Goal: Information Seeking & Learning: Learn about a topic

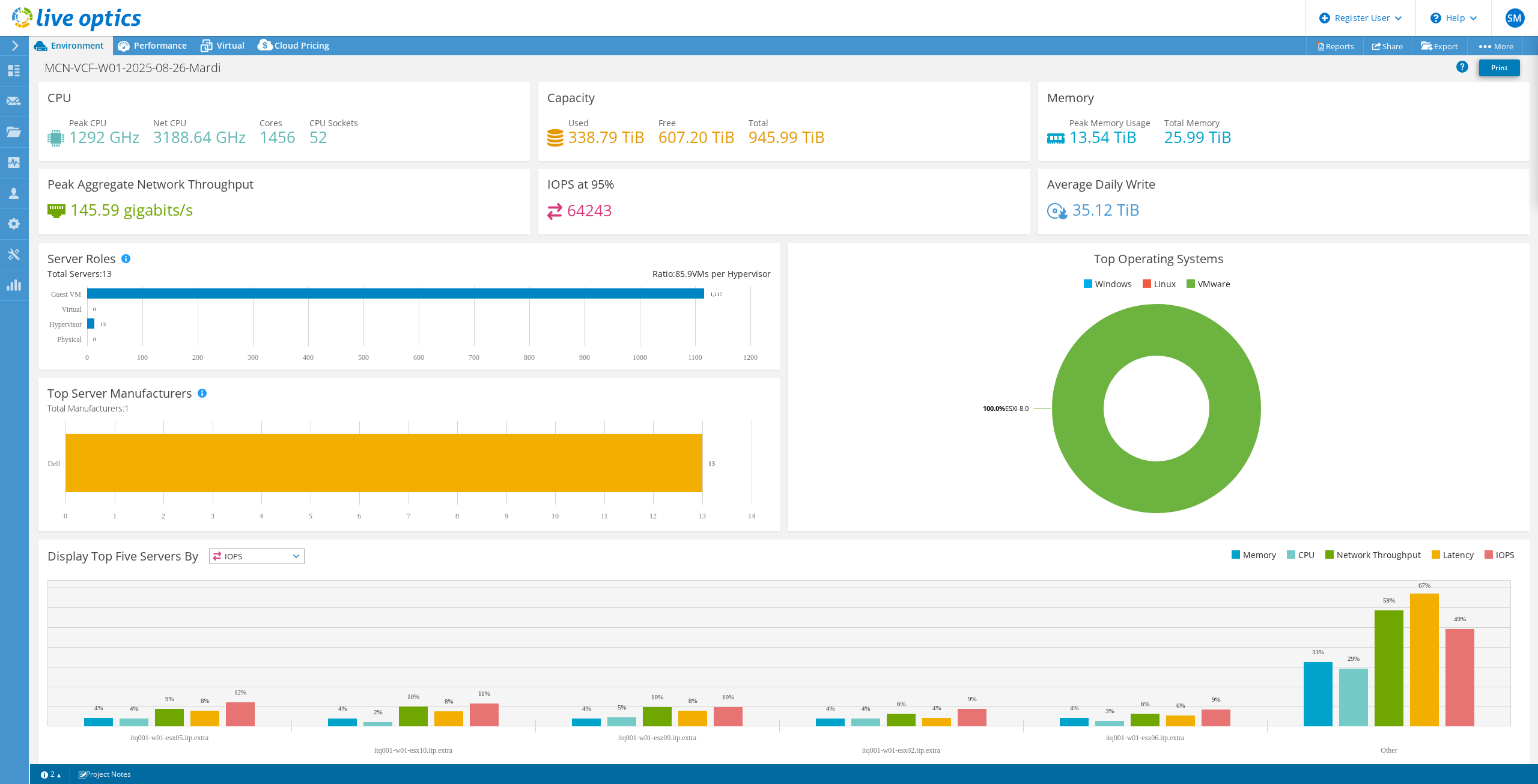
select select "USD"
click at [1381, 344] on rect at bounding box center [1156, 409] width 718 height 210
drag, startPoint x: 638, startPoint y: 135, endPoint x: 568, endPoint y: 137, distance: 70.0
click at [569, 137] on h4 "338.79 TiB" at bounding box center [607, 137] width 77 height 13
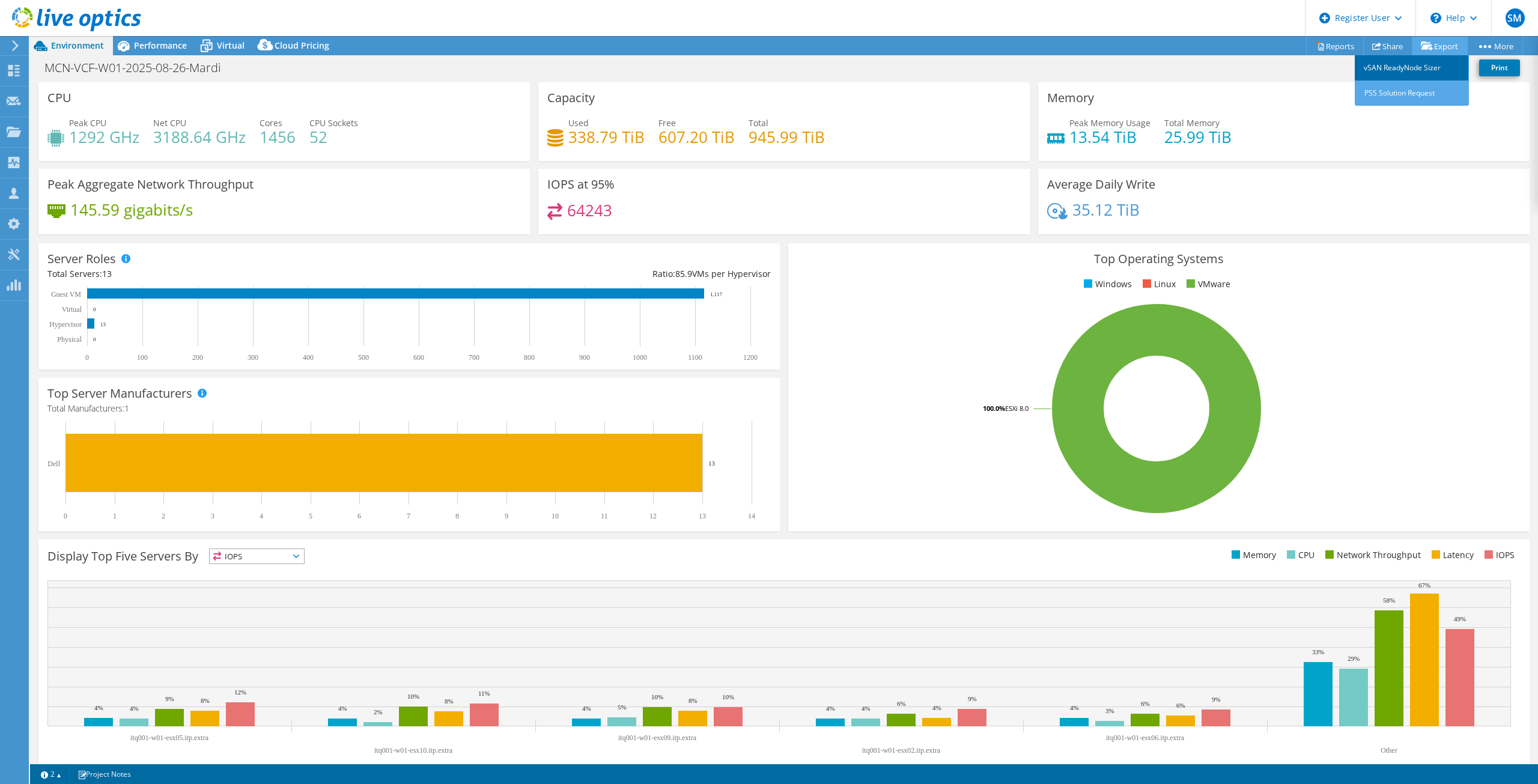
click at [1421, 63] on link "vSAN ReadyNode Sizer" at bounding box center [1412, 67] width 114 height 25
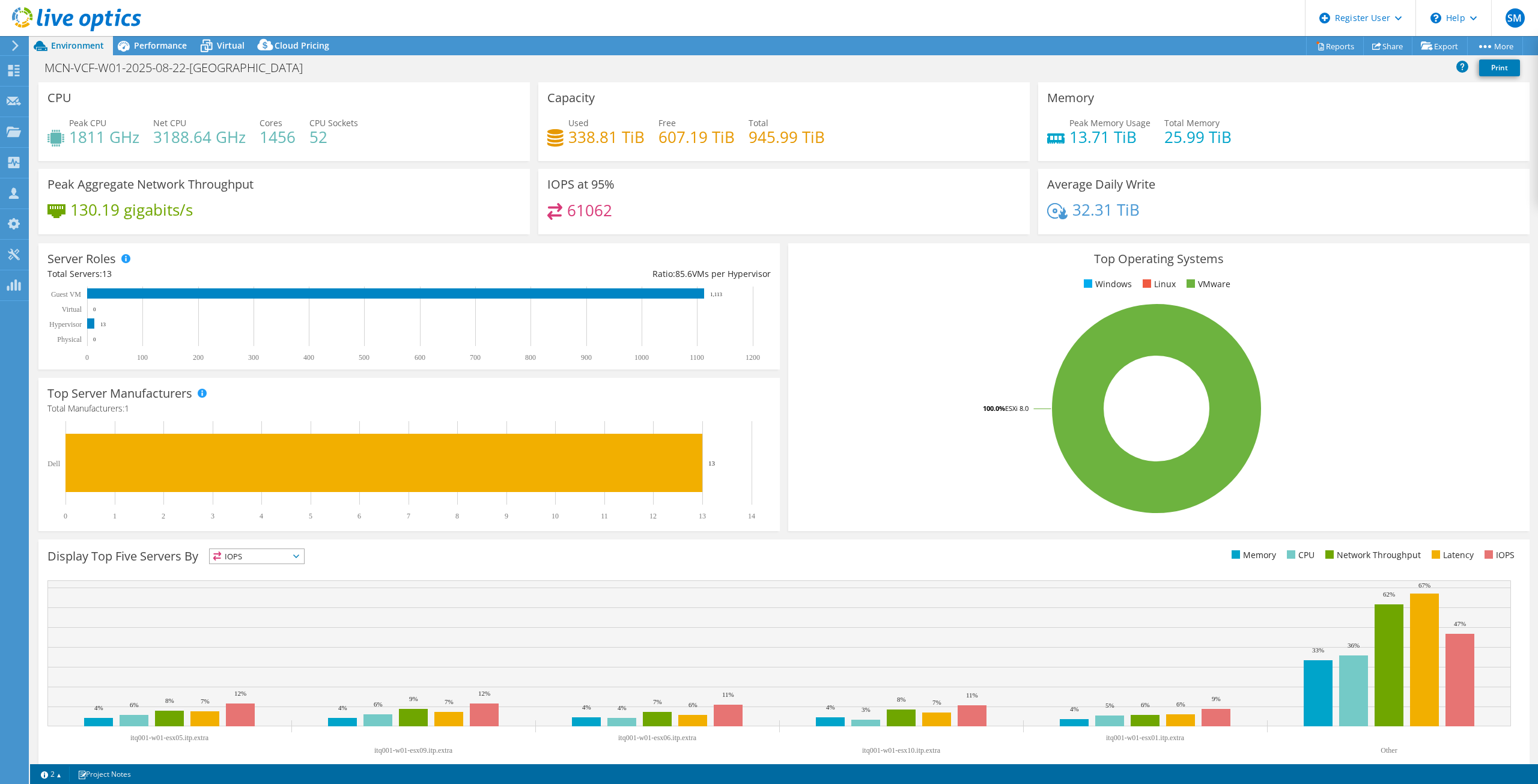
select select "USD"
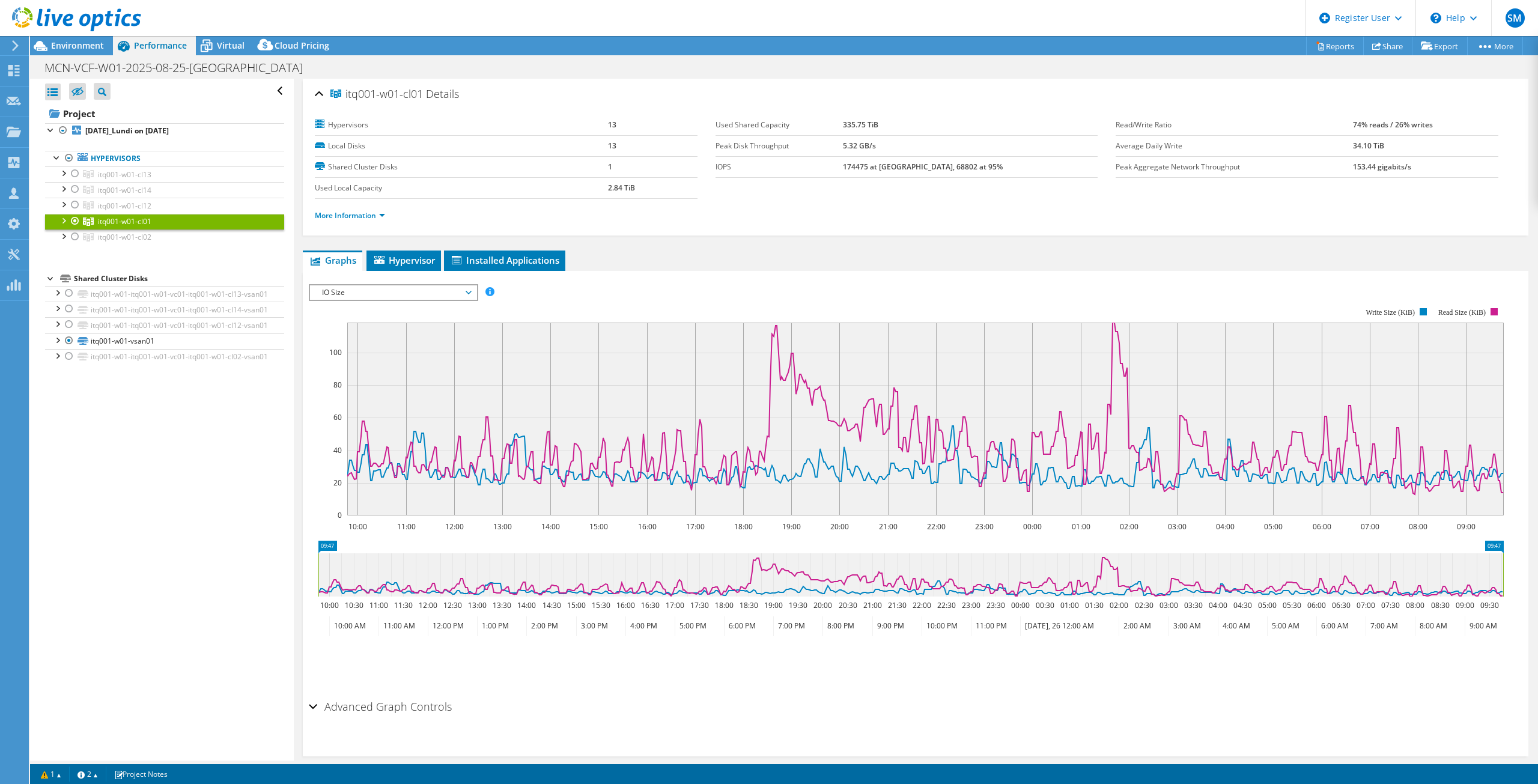
select select "USD"
click at [119, 129] on b "2025-08-25_Lundi on 9/2/2025" at bounding box center [127, 130] width 84 height 10
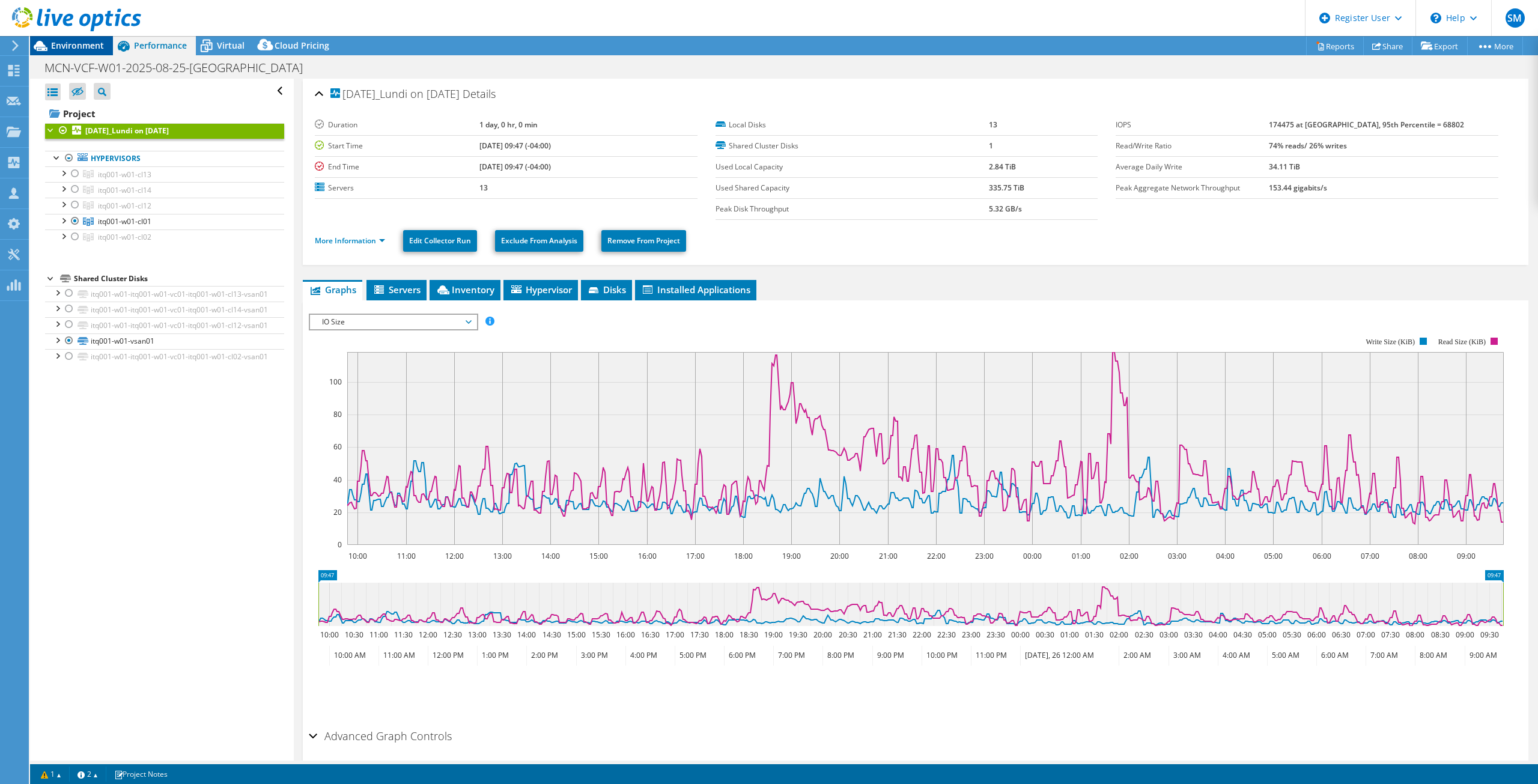
click at [93, 49] on span "Environment" at bounding box center [77, 45] width 53 height 11
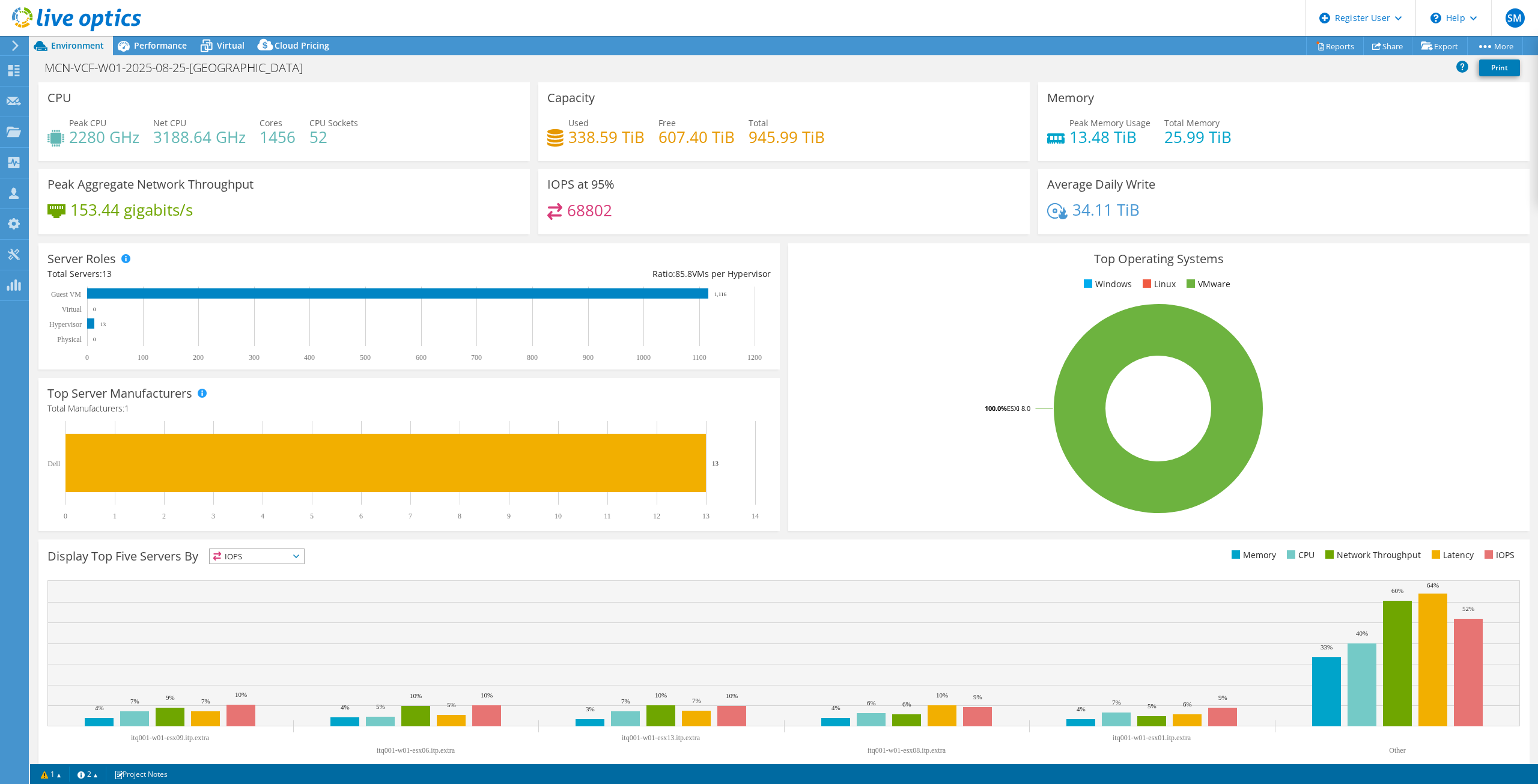
click at [996, 72] on div "MCN-VCF-W01-2025-08-25-Lundi Print" at bounding box center [784, 67] width 1508 height 22
drag, startPoint x: 610, startPoint y: 210, endPoint x: 567, endPoint y: 211, distance: 43.0
click at [567, 211] on div "68802" at bounding box center [784, 216] width 474 height 26
click at [567, 211] on h4 "68802" at bounding box center [590, 210] width 45 height 13
click at [16, 44] on use at bounding box center [15, 45] width 6 height 11
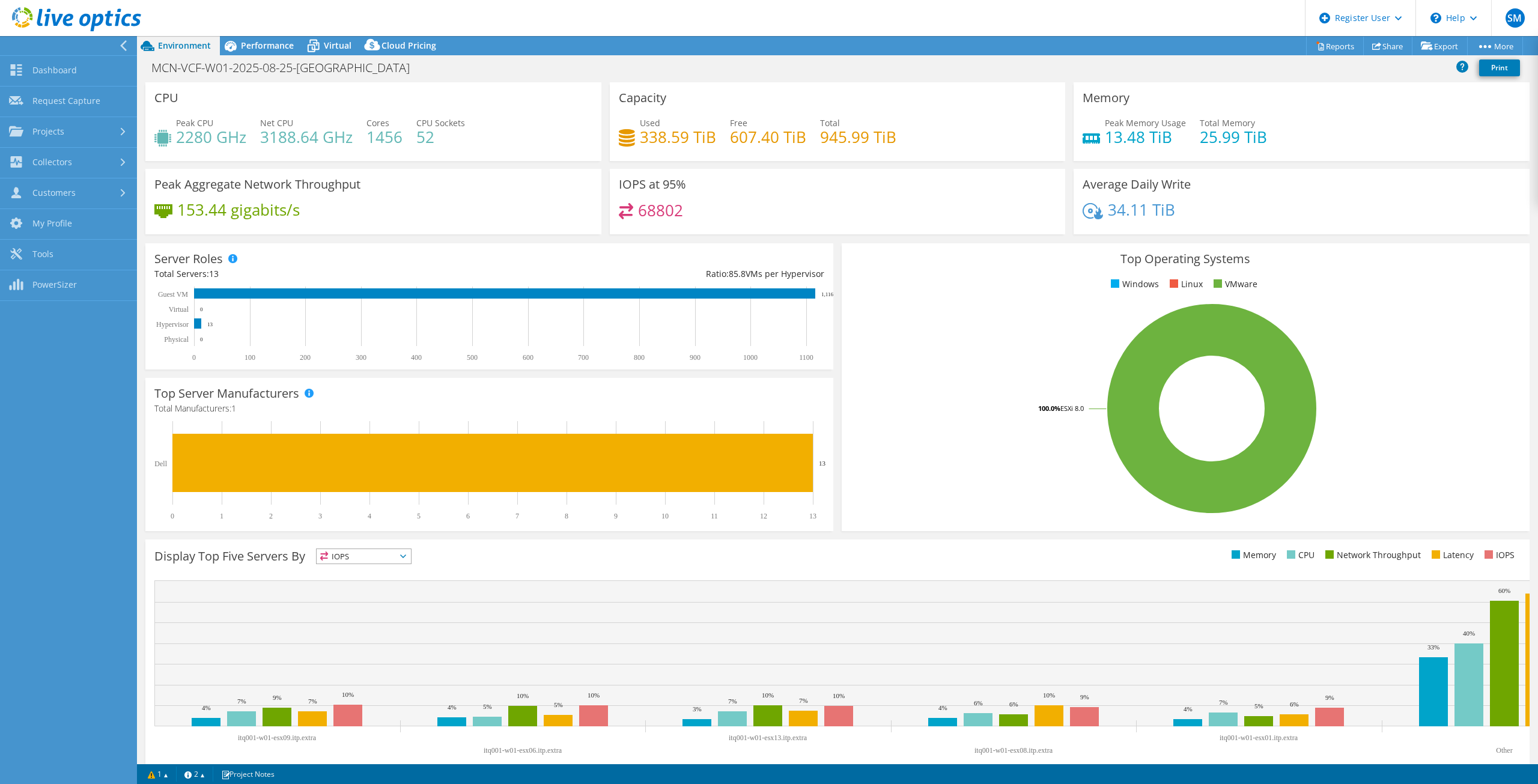
click at [115, 43] on div at bounding box center [65, 45] width 137 height 19
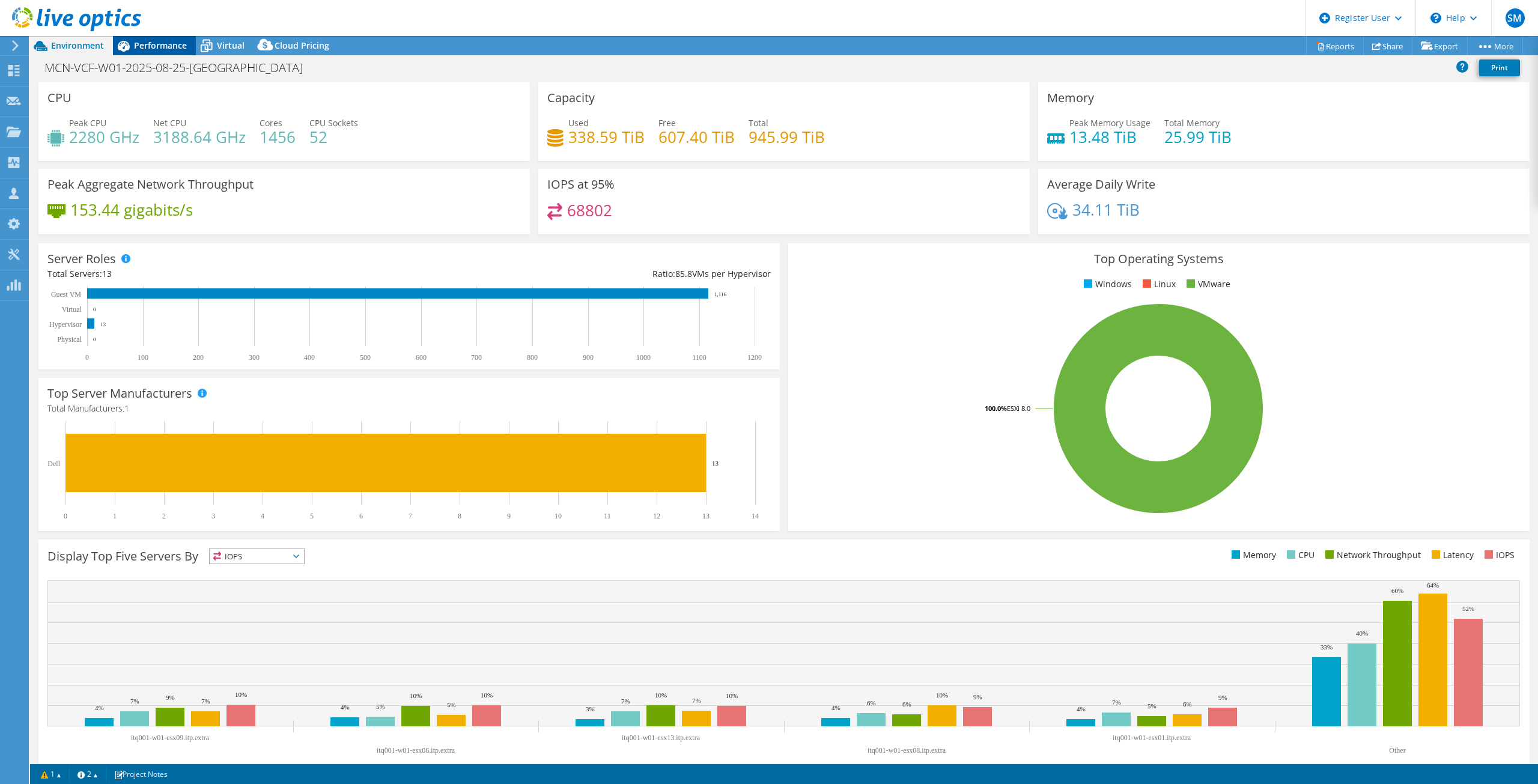
click at [135, 40] on span "Performance" at bounding box center [160, 45] width 53 height 11
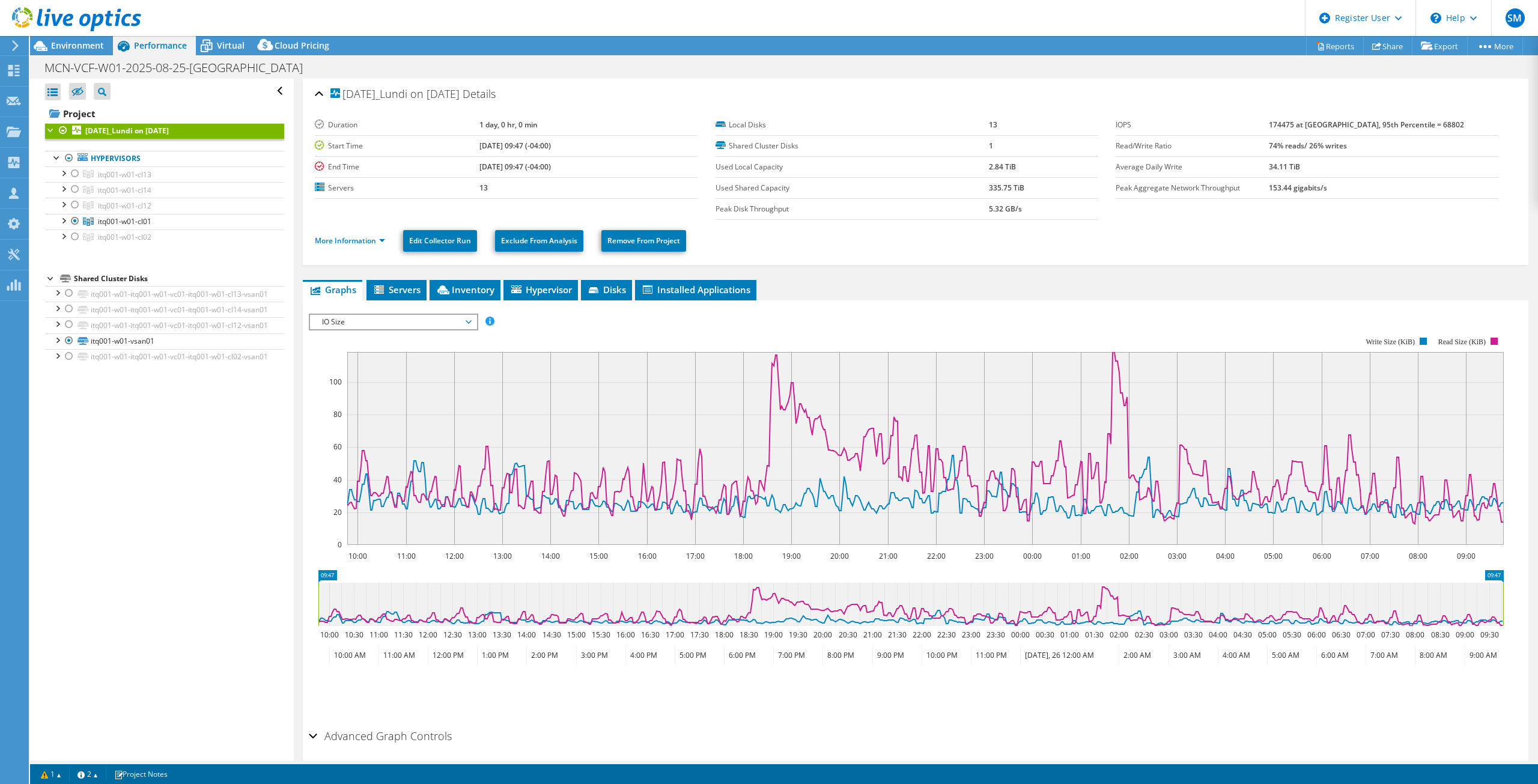
click at [387, 316] on span "IO Size" at bounding box center [393, 322] width 155 height 14
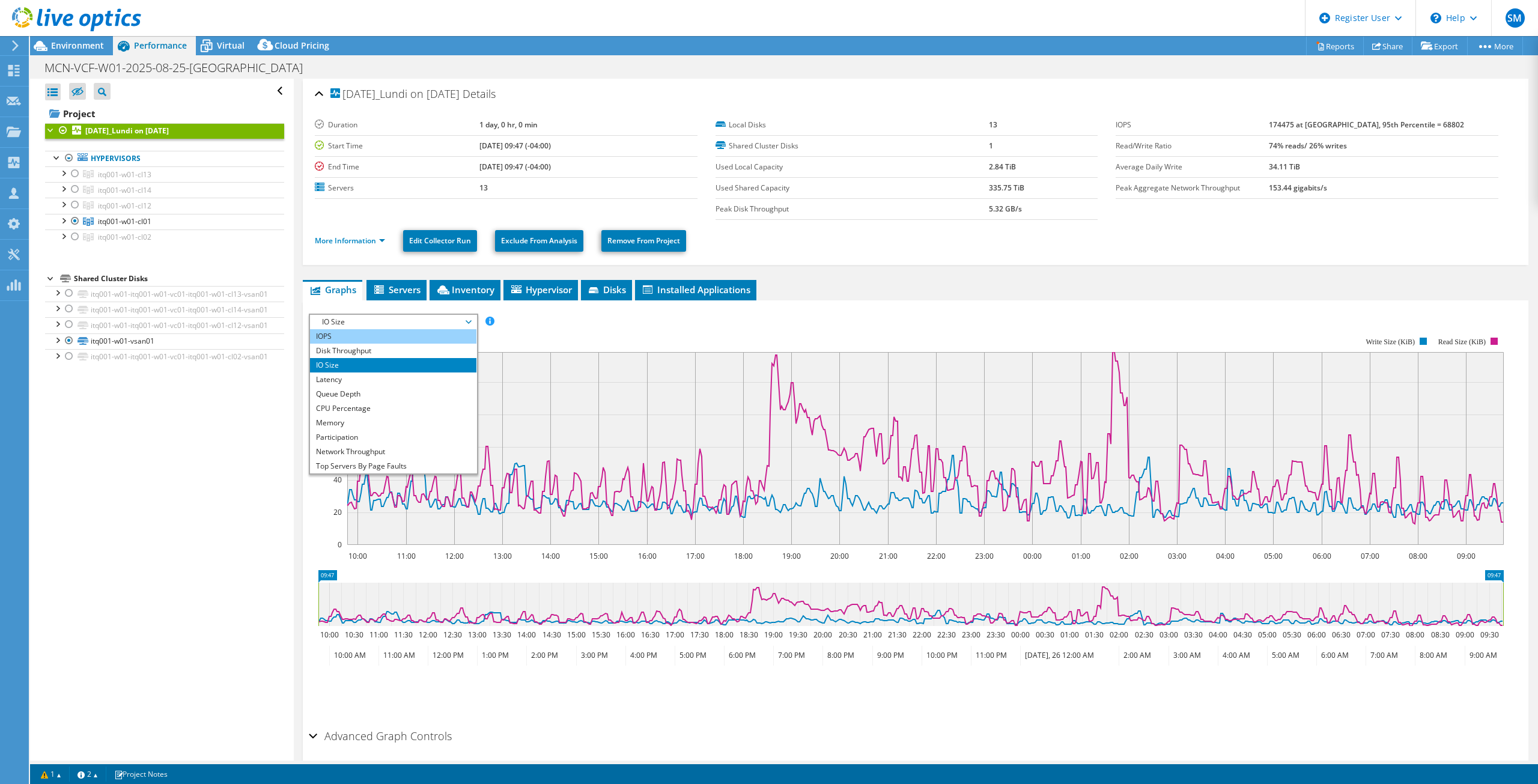
click at [351, 337] on li "IOPS" at bounding box center [393, 337] width 166 height 14
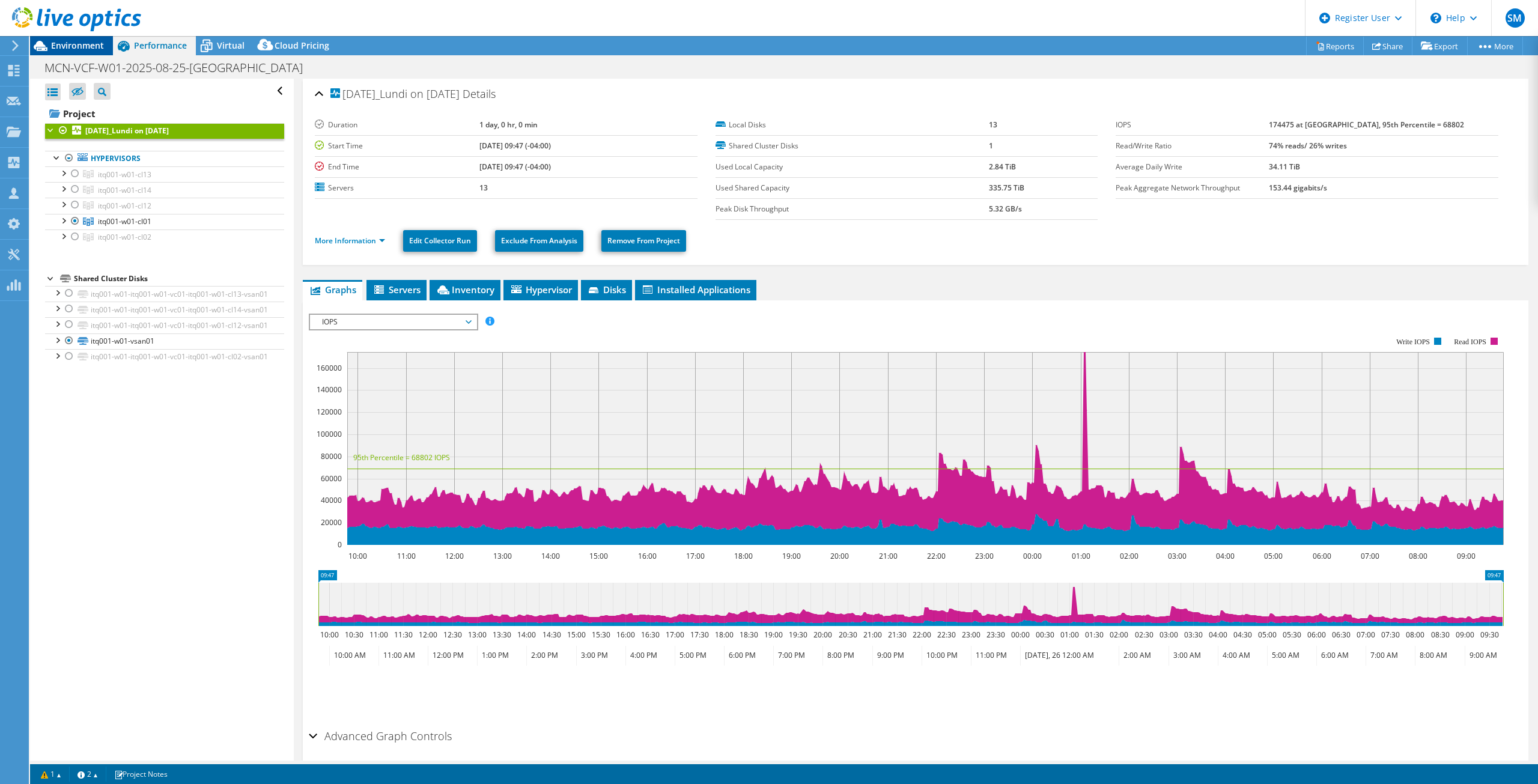
click at [58, 50] on span "Environment" at bounding box center [77, 45] width 53 height 11
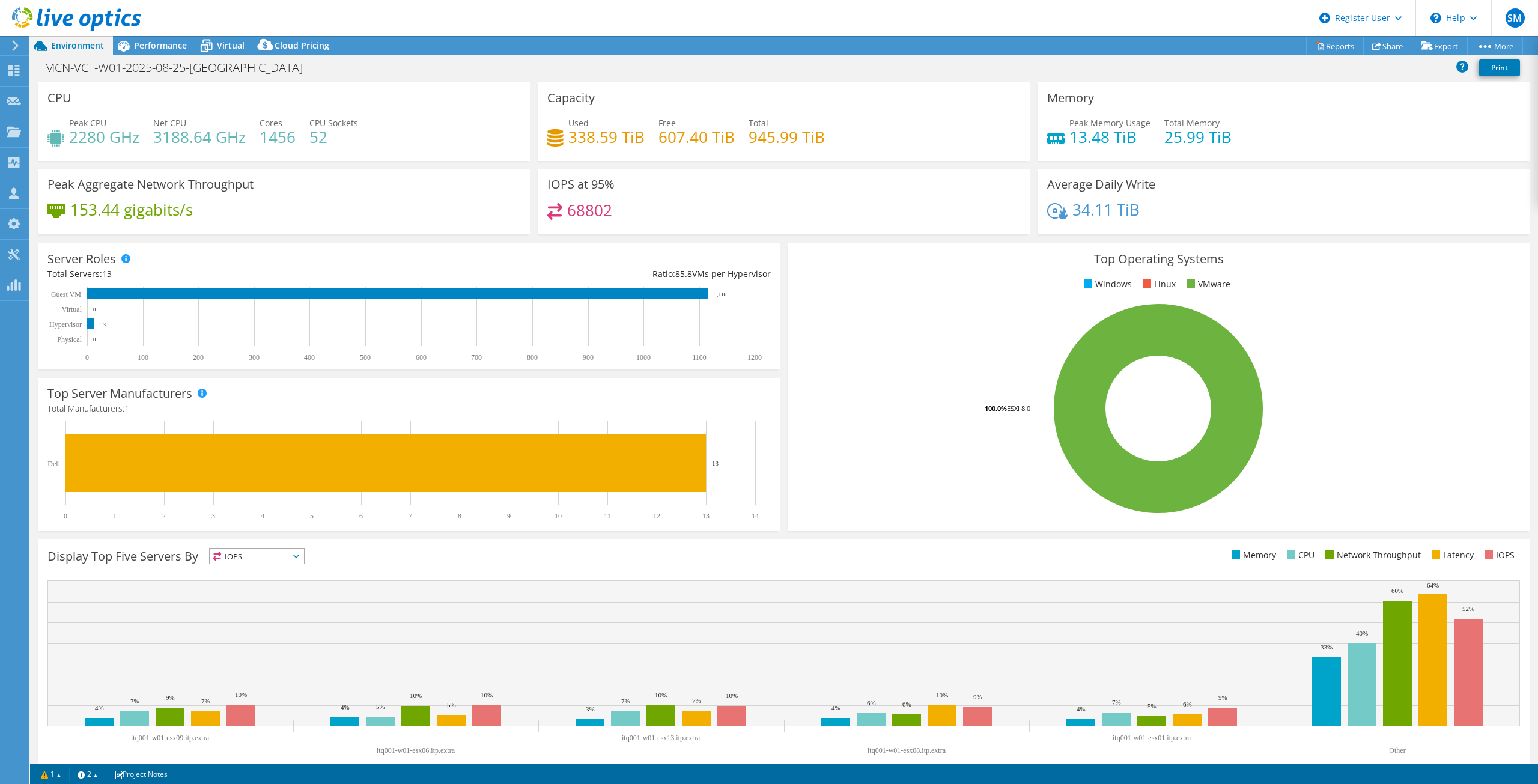
click at [615, 213] on div "68802" at bounding box center [784, 216] width 474 height 26
drag, startPoint x: 645, startPoint y: 137, endPoint x: 566, endPoint y: 140, distance: 79.1
click at [566, 140] on div "Used 338.59 TiB Free 607.40 TiB Total 945.99 TiB" at bounding box center [784, 136] width 474 height 39
drag, startPoint x: 1128, startPoint y: 138, endPoint x: 1067, endPoint y: 145, distance: 61.4
click at [1070, 143] on h4 "13.48 TiB" at bounding box center [1110, 137] width 81 height 13
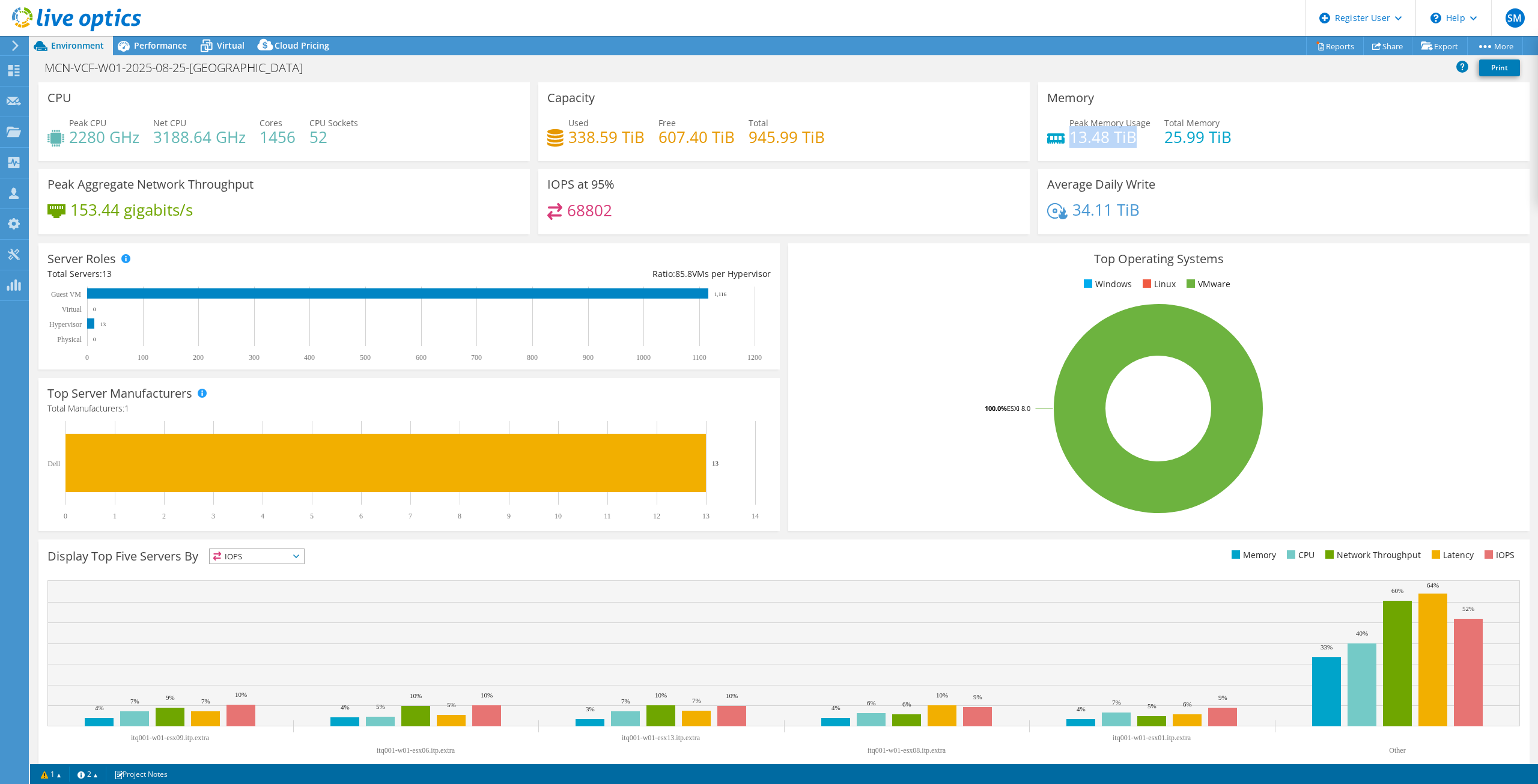
click at [1070, 143] on h4 "13.48 TiB" at bounding box center [1110, 137] width 81 height 13
click at [158, 44] on span "Performance" at bounding box center [160, 45] width 53 height 11
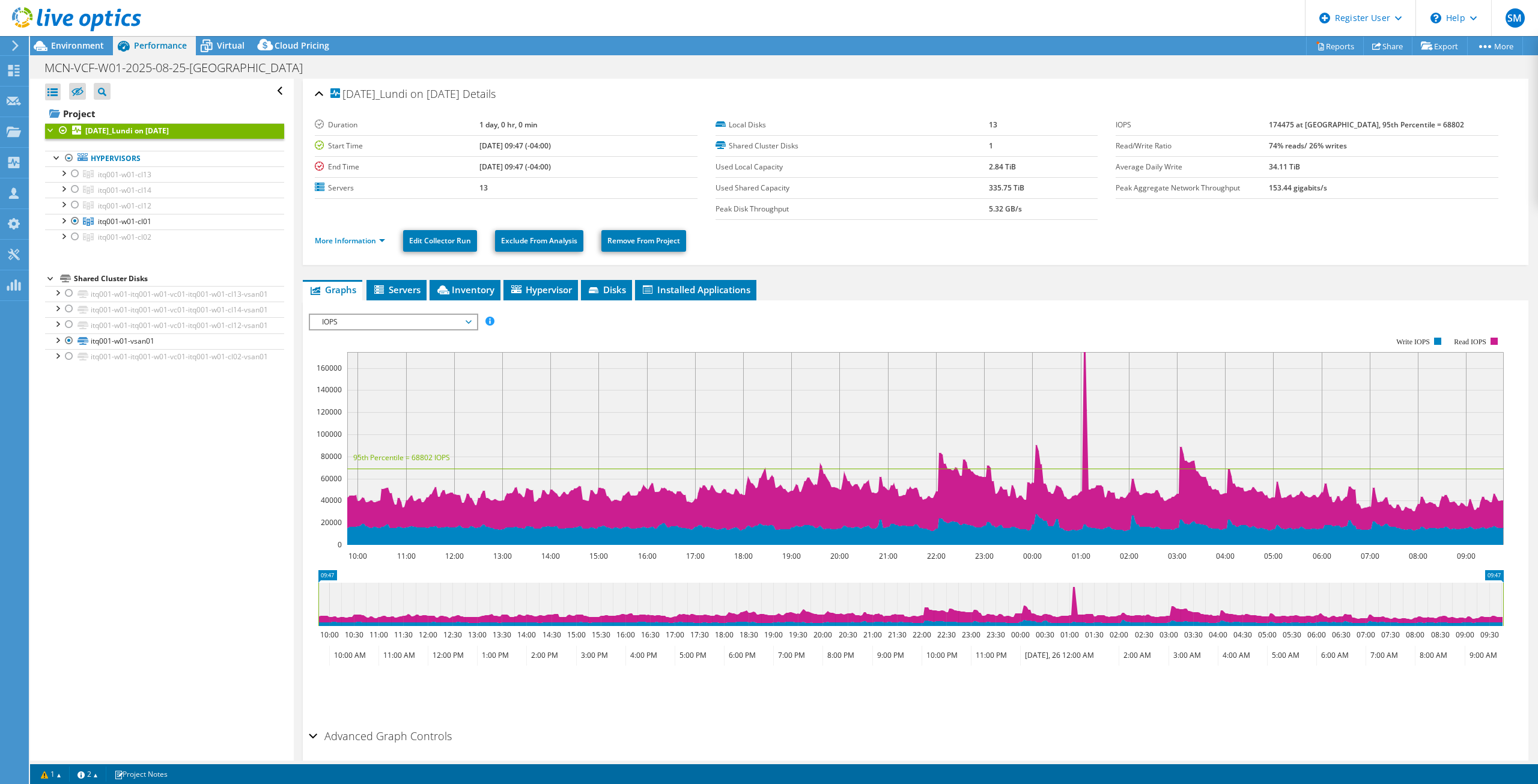
click at [870, 275] on div "2025-08-25_Lundi on 9/2/2025 Details Duration 1 day, 0 hr, 0 min Start Time 08/…" at bounding box center [915, 442] width 1244 height 728
click at [1203, 289] on ul "Graphs Servers Inventory Hypervisor Disks Cluster Disks Installed Applications" at bounding box center [915, 290] width 1226 height 21
click at [85, 43] on span "Environment" at bounding box center [77, 45] width 53 height 11
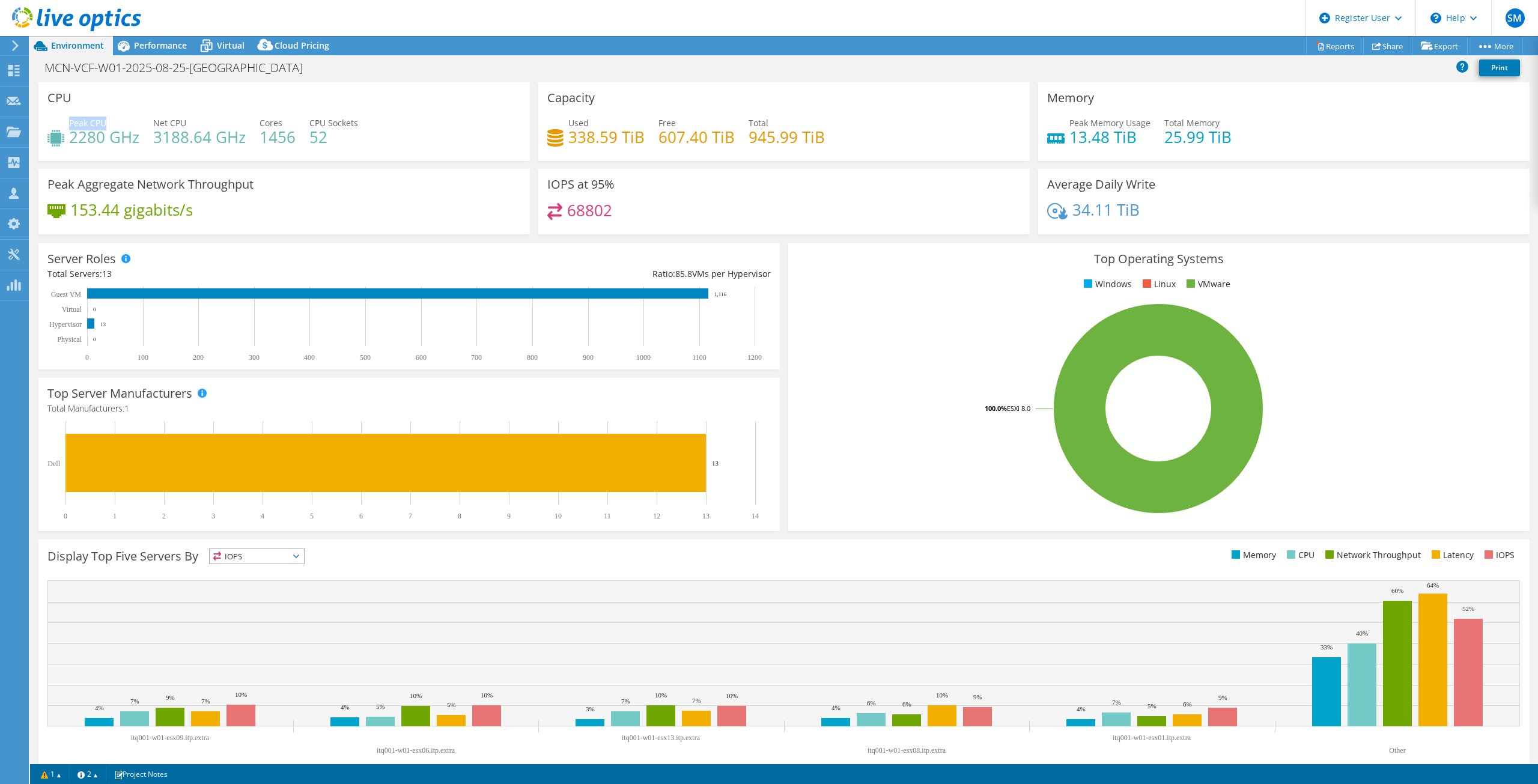
drag, startPoint x: 120, startPoint y: 123, endPoint x: 70, endPoint y: 123, distance: 50.0
click at [70, 123] on div "Peak CPU 2280 GHz" at bounding box center [104, 130] width 70 height 27
copy span "Peak CPU"
drag, startPoint x: 140, startPoint y: 143, endPoint x: 70, endPoint y: 144, distance: 70.0
click at [70, 144] on div "Peak CPU 2280 GHz Net CPU 3188.64 GHz Cores 1456 CPU Sockets 52" at bounding box center [284, 136] width 474 height 39
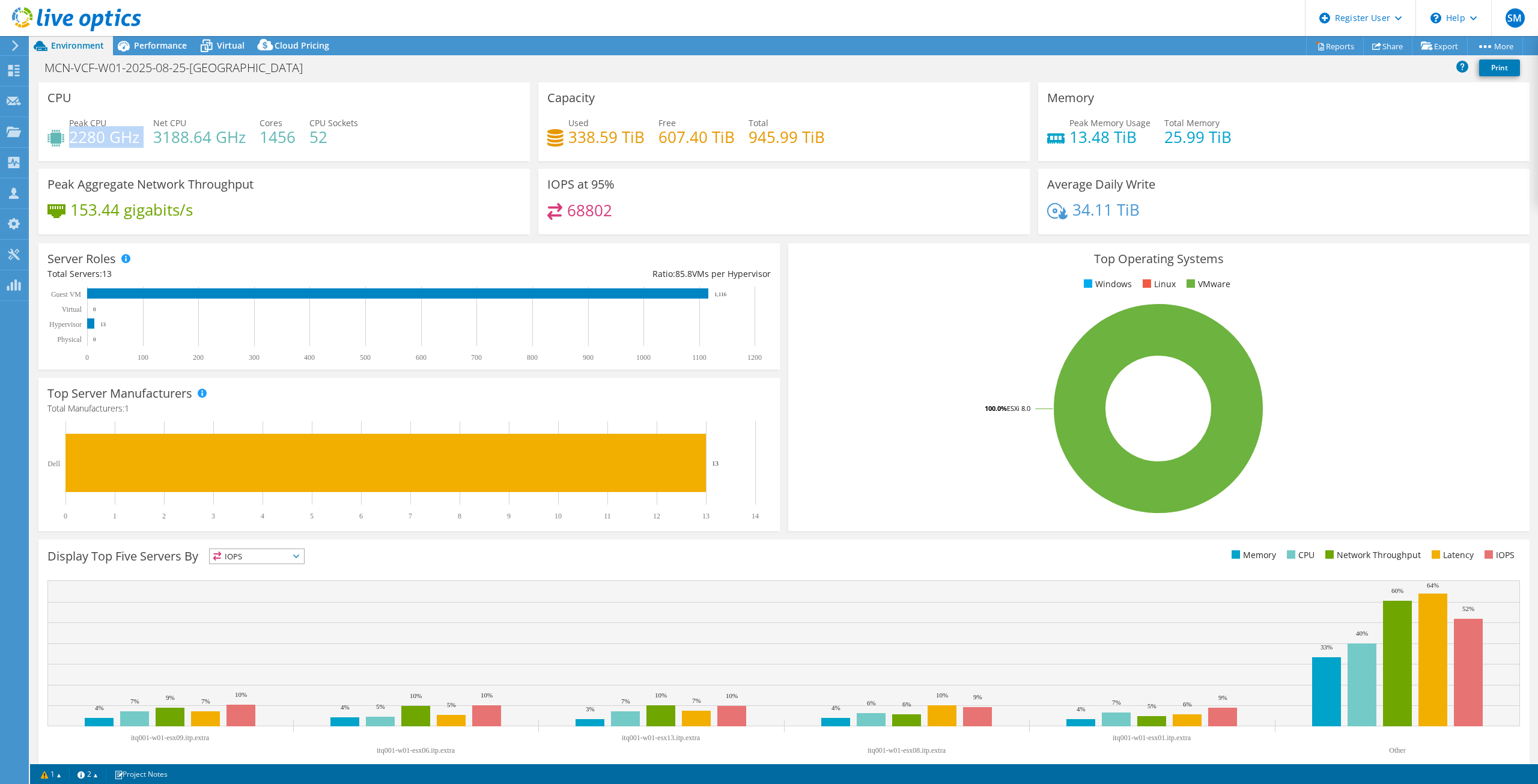
copy div "2280 GHz"
drag, startPoint x: 261, startPoint y: 123, endPoint x: 288, endPoint y: 119, distance: 27.3
click at [288, 119] on div "Cores 1456" at bounding box center [277, 130] width 36 height 27
copy span "Cores"
drag, startPoint x: 300, startPoint y: 139, endPoint x: 259, endPoint y: 140, distance: 41.0
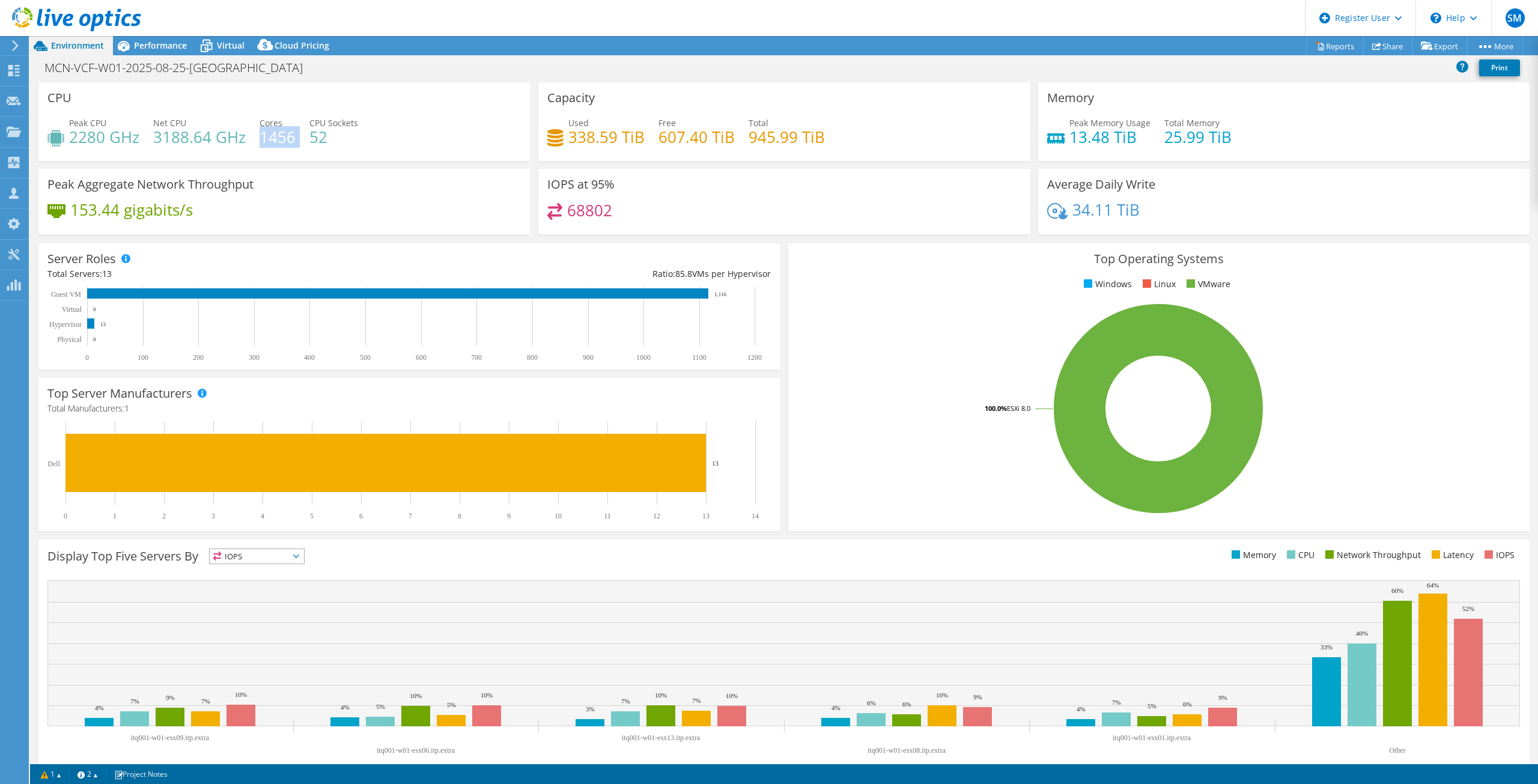
click at [259, 140] on div "Peak CPU 2280 GHz Net CPU 3188.64 GHz Cores 1456 CPU Sockets 52" at bounding box center [284, 136] width 474 height 39
copy div "1456"
drag, startPoint x: 1136, startPoint y: 137, endPoint x: 1125, endPoint y: 135, distance: 11.2
click at [1125, 135] on h4 "13.48 TiB" at bounding box center [1110, 137] width 81 height 13
click at [1143, 122] on span "Peak Memory Usage" at bounding box center [1110, 123] width 81 height 11
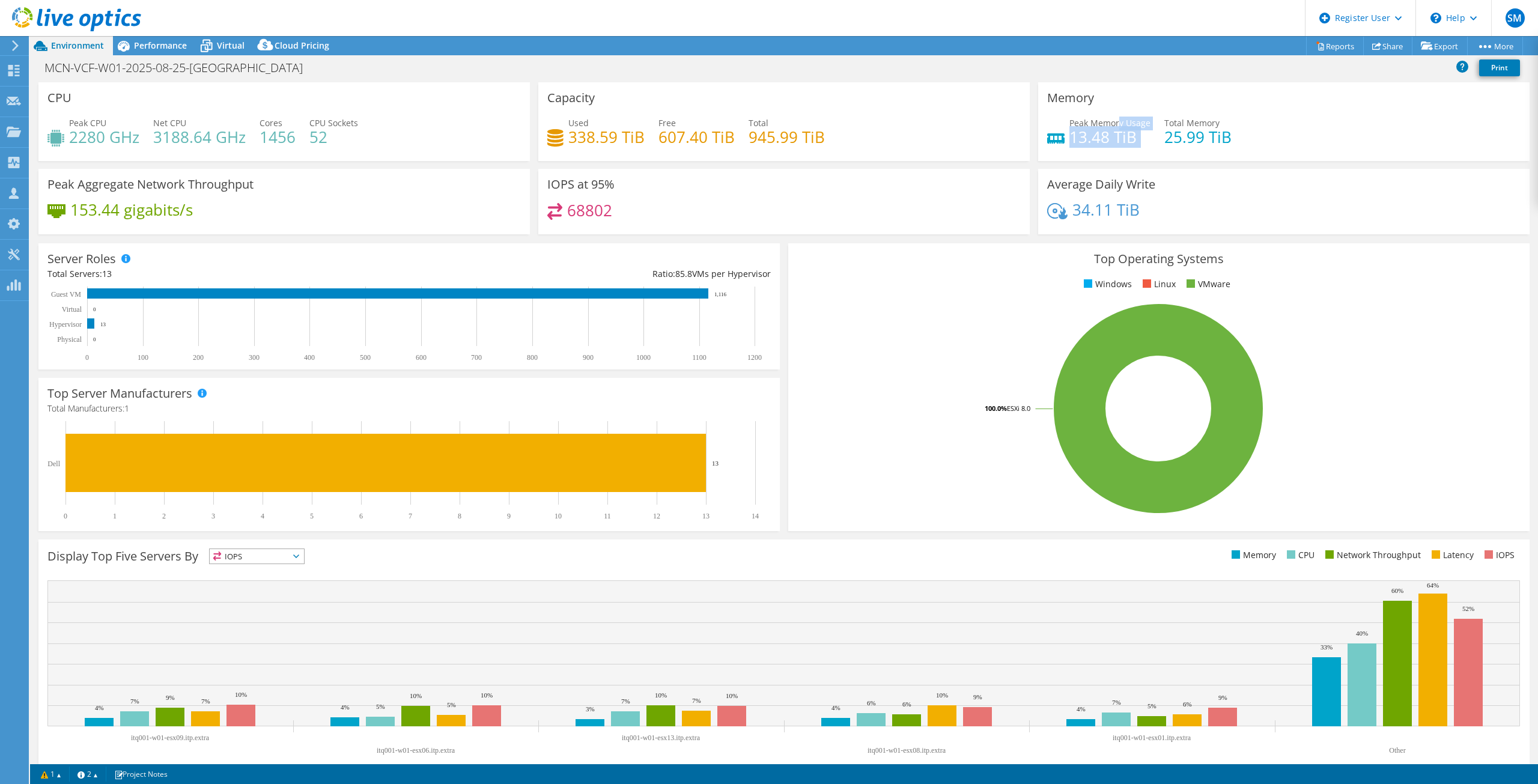
drag, startPoint x: 1144, startPoint y: 121, endPoint x: 1113, endPoint y: 121, distance: 31.0
click at [1113, 121] on div "Peak Memory Usage 13.48 TiB Total Memory 25.99 TiB" at bounding box center [1284, 136] width 474 height 39
click at [1113, 121] on span "Peak Memory Usage" at bounding box center [1110, 123] width 81 height 11
click at [588, 100] on h3 "Capacity" at bounding box center [571, 98] width 47 height 13
drag, startPoint x: 592, startPoint y: 100, endPoint x: 544, endPoint y: 99, distance: 48.0
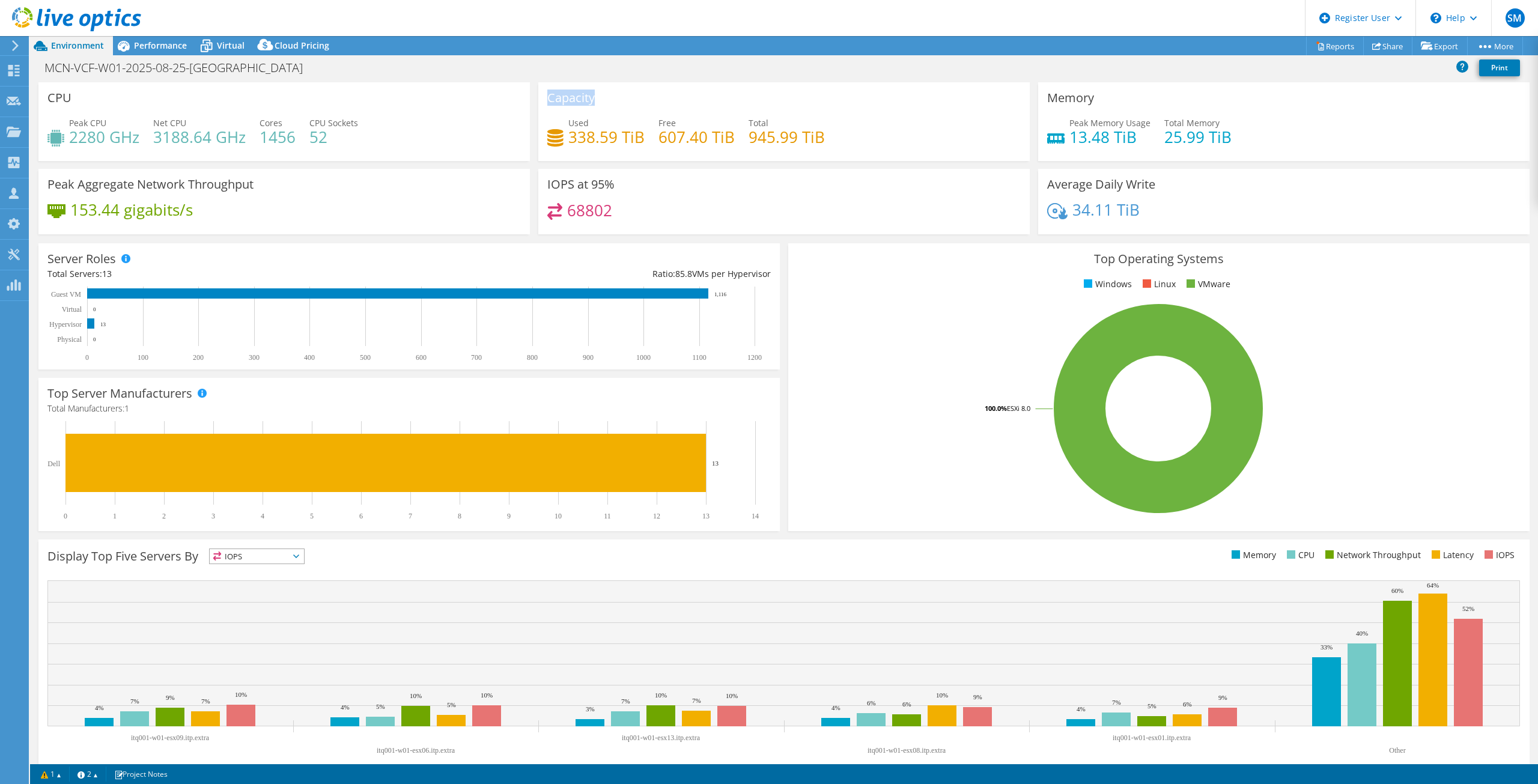
click at [544, 99] on div "Capacity Used 338.59 TiB Free 607.40 TiB Total 945.99 TiB" at bounding box center [784, 122] width 491 height 79
copy h3 "Capacity"
drag, startPoint x: 590, startPoint y: 124, endPoint x: 568, endPoint y: 119, distance: 22.6
click at [569, 119] on div "Used 338.59 TiB" at bounding box center [607, 130] width 77 height 27
copy span "Used"
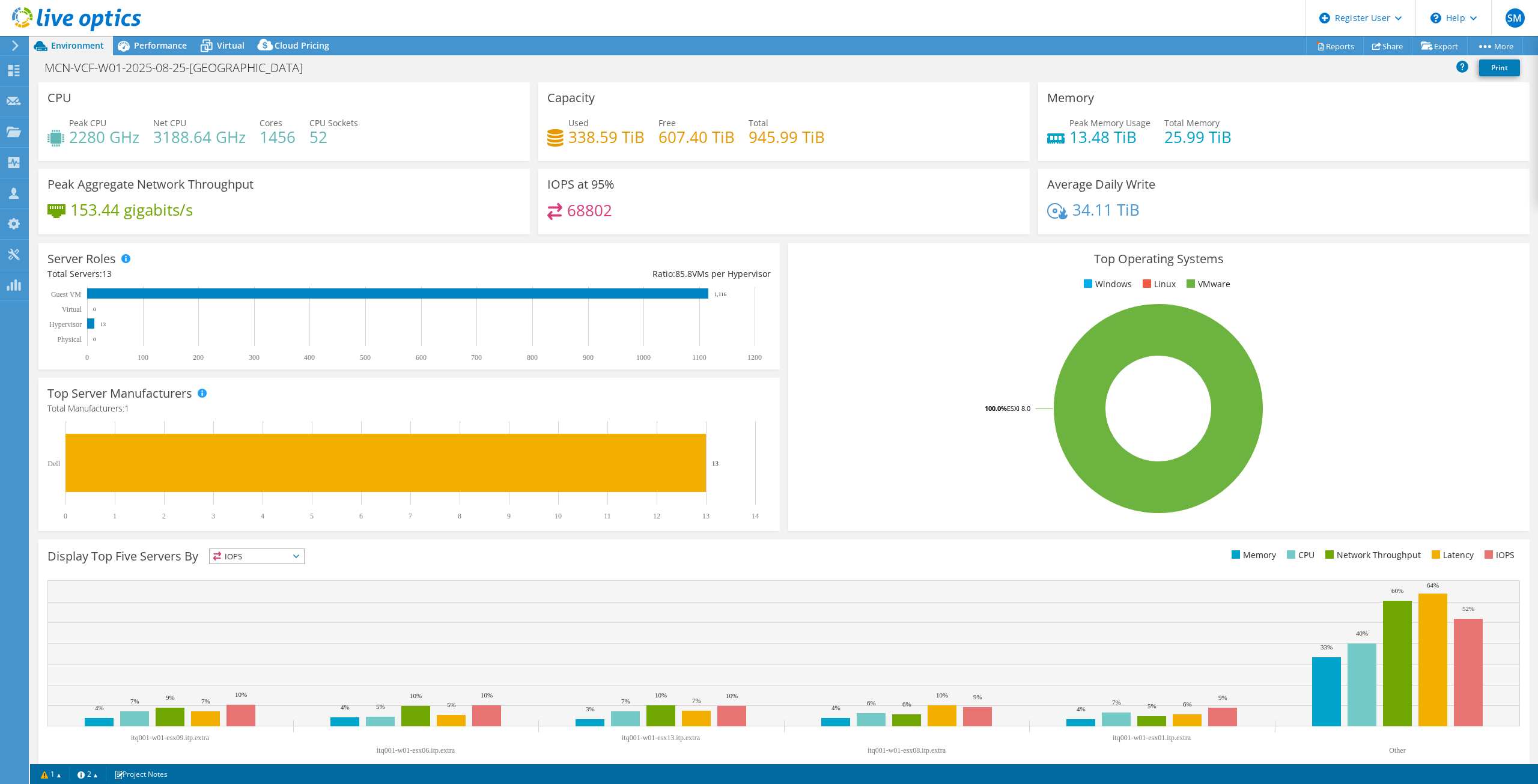
click at [607, 155] on div "Used 338.59 TiB Free 607.40 TiB Total 945.99 TiB" at bounding box center [784, 136] width 474 height 39
drag, startPoint x: 640, startPoint y: 136, endPoint x: 569, endPoint y: 136, distance: 71.0
click at [569, 136] on h4 "338.59 TiB" at bounding box center [607, 137] width 77 height 13
copy h4 "338.59 TiB"
drag, startPoint x: 1145, startPoint y: 124, endPoint x: 1077, endPoint y: 126, distance: 68.0
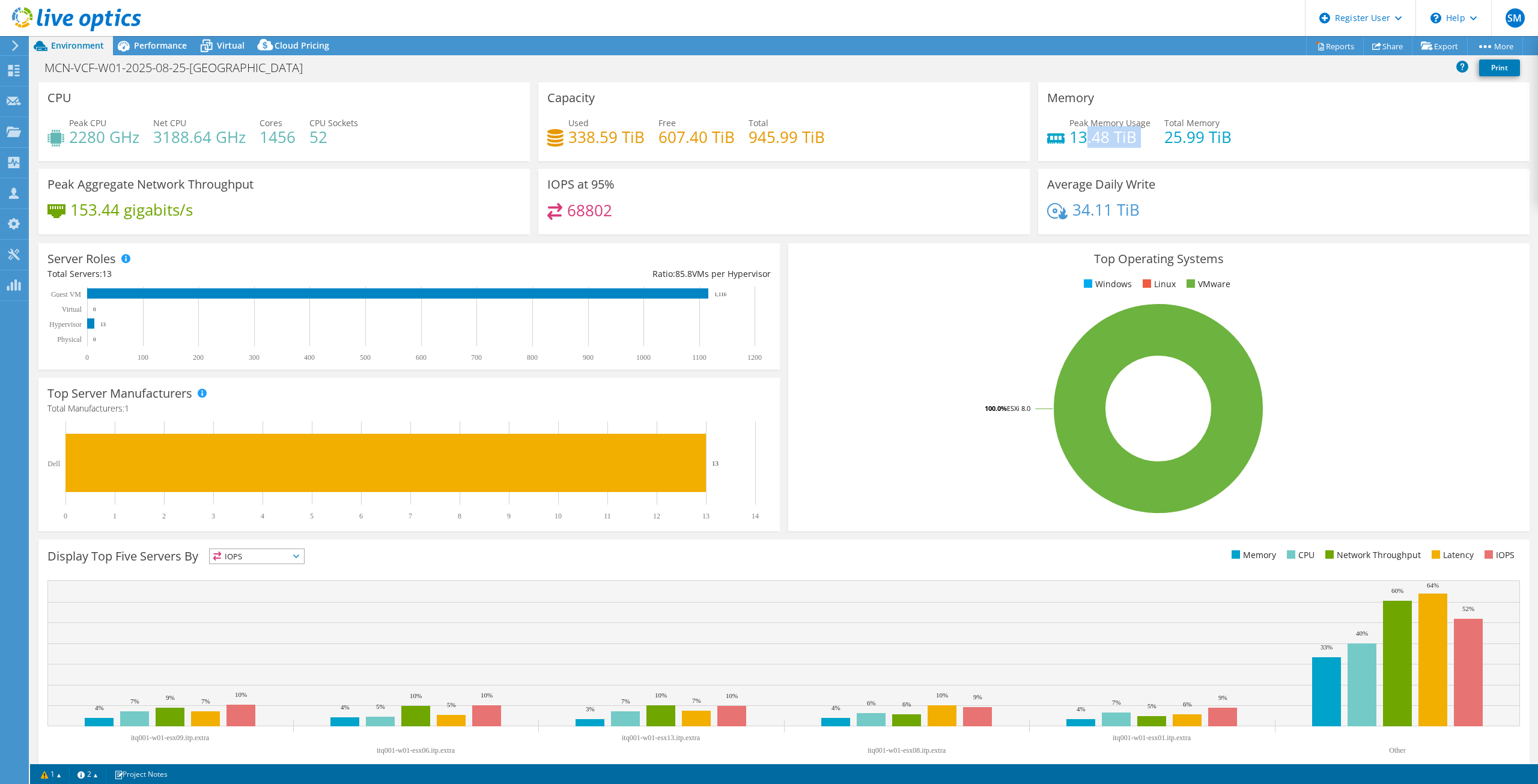
click at [1077, 126] on div "Peak Memory Usage 13.48 TiB Total Memory 25.99 TiB" at bounding box center [1284, 136] width 474 height 39
click at [1077, 130] on h4 "13.48 TiB" at bounding box center [1110, 137] width 81 height 13
drag, startPoint x: 1064, startPoint y: 121, endPoint x: 1143, endPoint y: 117, distance: 79.1
click at [1143, 117] on span "Peak Memory Usage" at bounding box center [1110, 123] width 81 height 11
copy span "Peak Memory Usage"
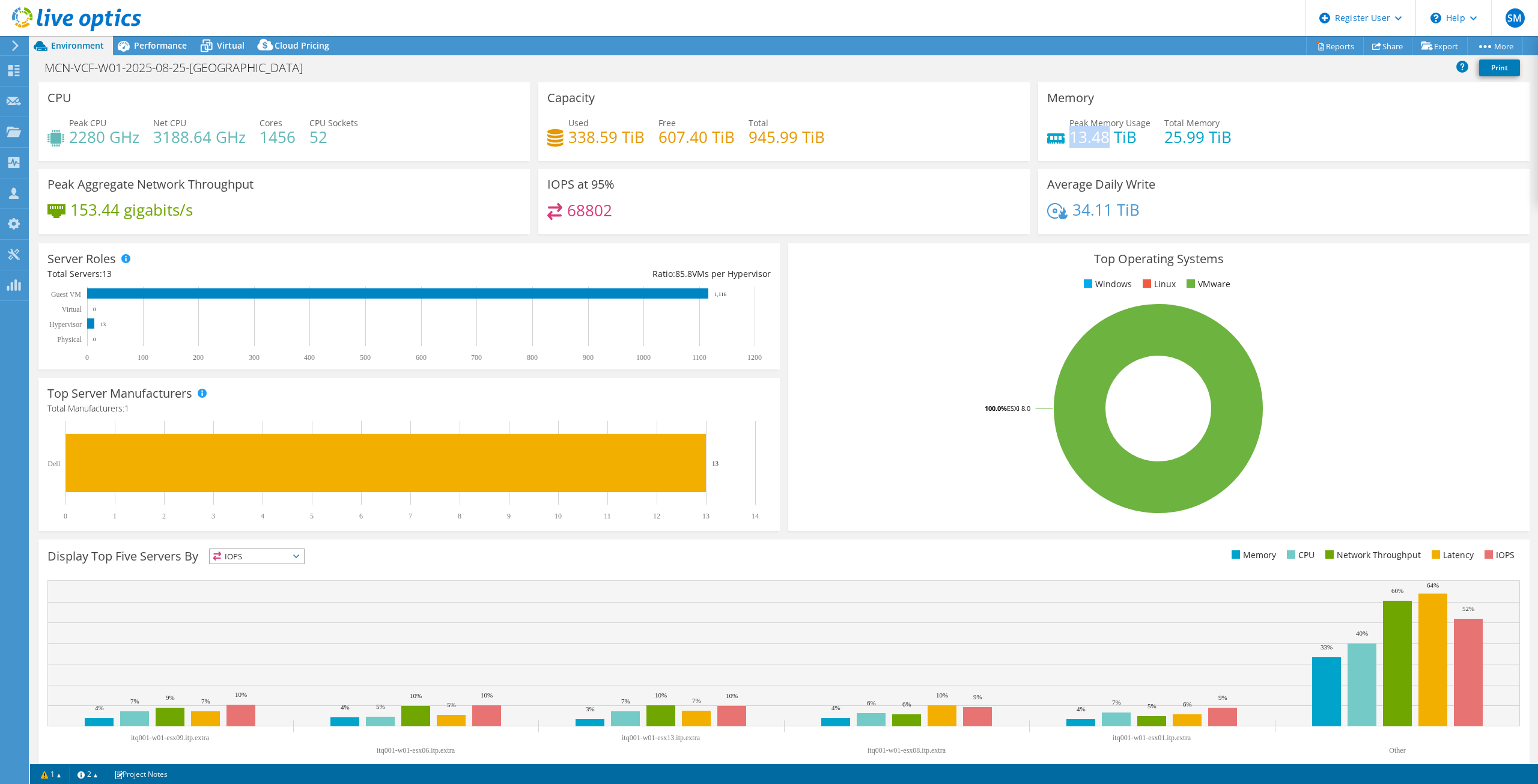
drag, startPoint x: 1068, startPoint y: 137, endPoint x: 1102, endPoint y: 134, distance: 34.1
click at [1102, 134] on h4 "13.48 TiB" at bounding box center [1110, 137] width 81 height 13
copy h4 "13.48"
drag, startPoint x: 542, startPoint y: 180, endPoint x: 613, endPoint y: 180, distance: 71.0
click at [613, 180] on div "IOPS at 95% 68802" at bounding box center [784, 201] width 491 height 65
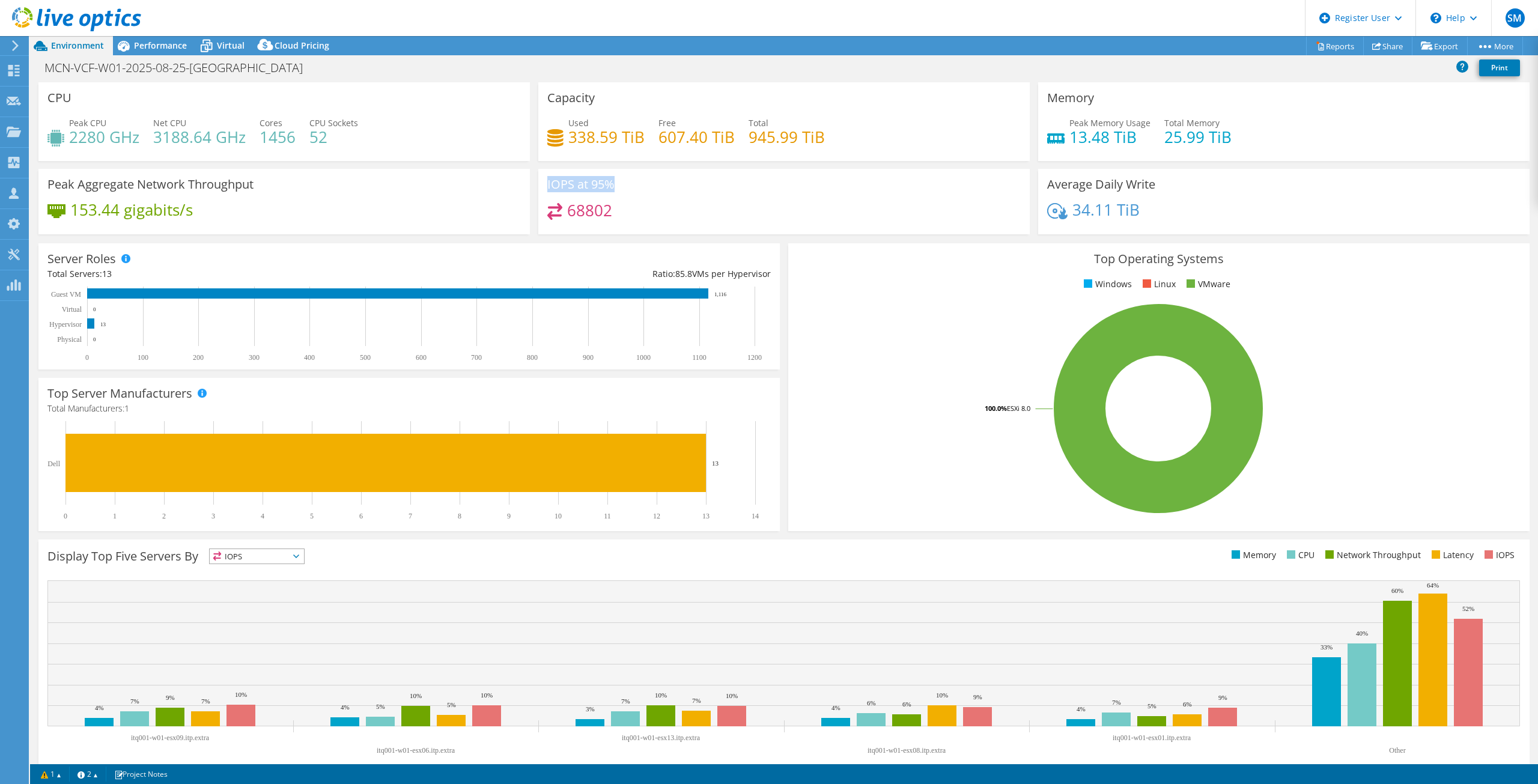
copy h3 "IOPS at 95%"
drag, startPoint x: 609, startPoint y: 213, endPoint x: 564, endPoint y: 217, distance: 45.2
click at [567, 217] on h4 "68802" at bounding box center [590, 210] width 45 height 13
drag, startPoint x: 57, startPoint y: 185, endPoint x: 287, endPoint y: 187, distance: 230.0
click at [287, 187] on div "Peak Aggregate Network Throughput 153.44 gigabits/s" at bounding box center [284, 201] width 491 height 65
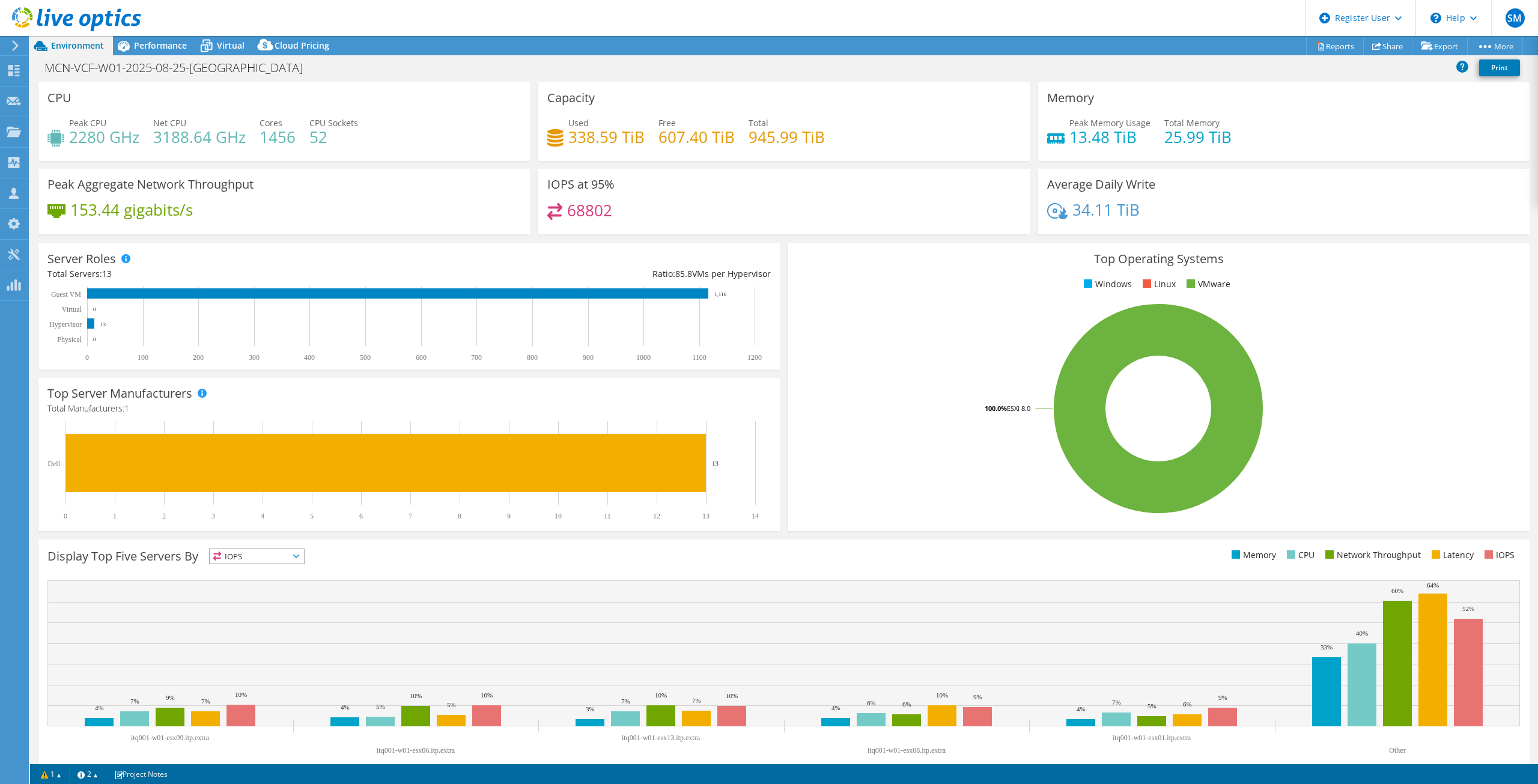
click at [194, 223] on div "153.44 gigabits/s" at bounding box center [284, 216] width 474 height 25
drag, startPoint x: 204, startPoint y: 214, endPoint x: 73, endPoint y: 214, distance: 131.0
click at [73, 214] on div "153.44 gigabits/s" at bounding box center [284, 216] width 474 height 25
click at [216, 46] on icon at bounding box center [206, 45] width 21 height 21
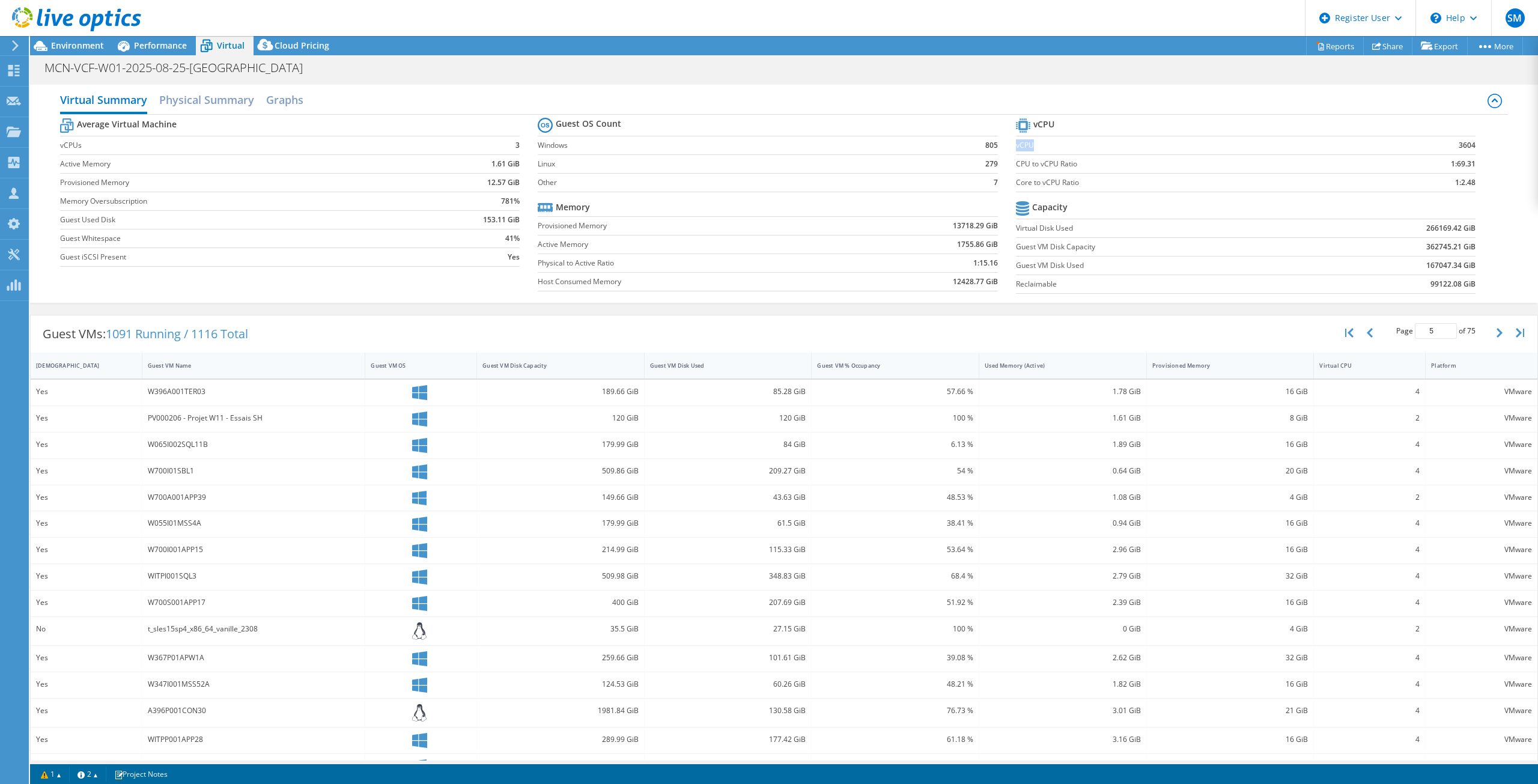
drag, startPoint x: 1035, startPoint y: 148, endPoint x: 1010, endPoint y: 146, distance: 25.1
click at [1016, 146] on label "vCPU" at bounding box center [1185, 145] width 339 height 12
drag, startPoint x: 1011, startPoint y: 147, endPoint x: 1025, endPoint y: 144, distance: 14.3
click at [1025, 144] on label "vCPU" at bounding box center [1185, 145] width 339 height 12
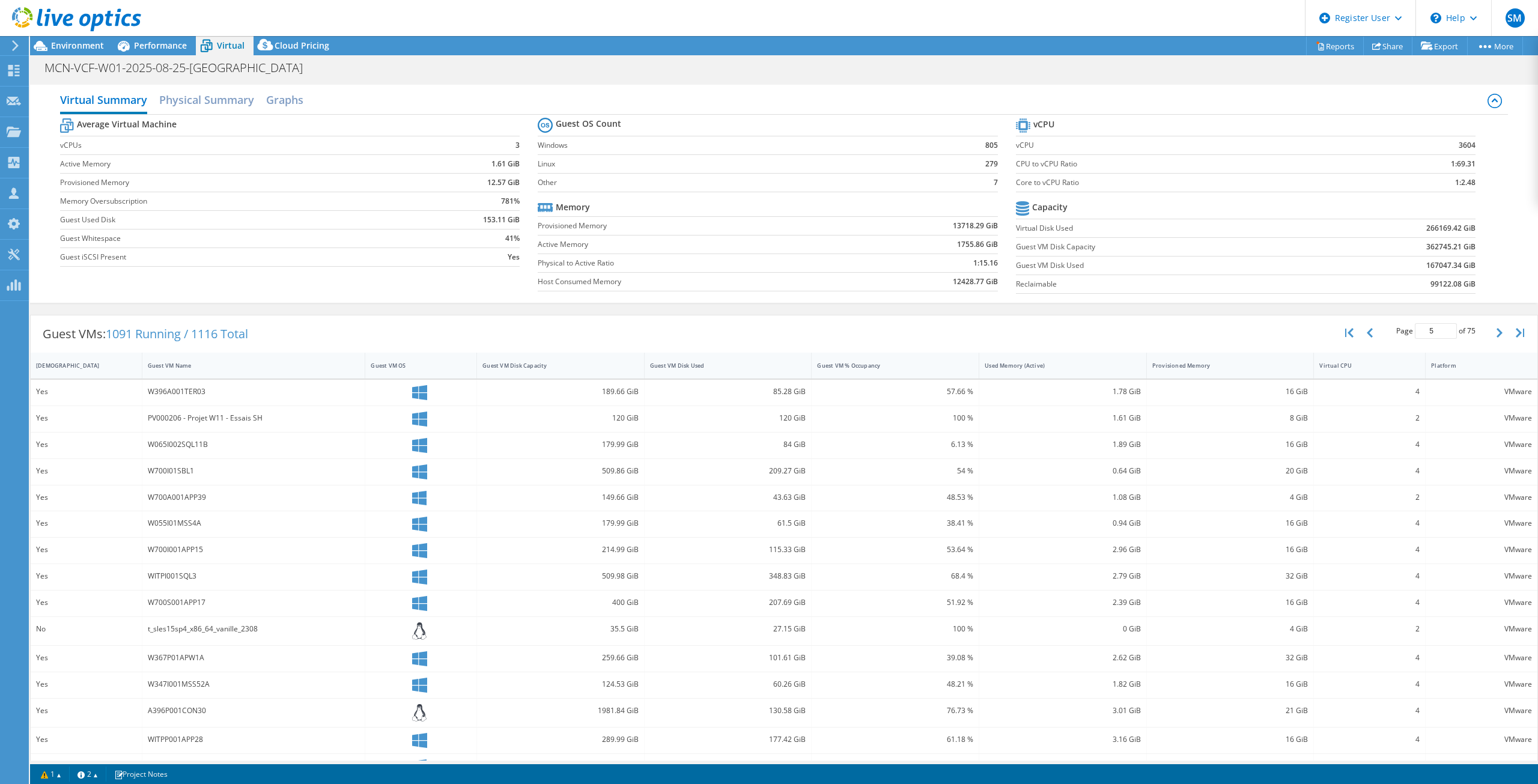
click at [190, 127] on tr "Average Virtual Machine" at bounding box center [290, 125] width 460 height 21
drag, startPoint x: 185, startPoint y: 127, endPoint x: 175, endPoint y: 125, distance: 10.2
click at [173, 125] on tr "Average Virtual Machine" at bounding box center [290, 125] width 460 height 21
click at [175, 125] on b "Average Virtual Machine" at bounding box center [126, 124] width 100 height 12
click at [183, 127] on tr "Average Virtual Machine" at bounding box center [290, 125] width 460 height 21
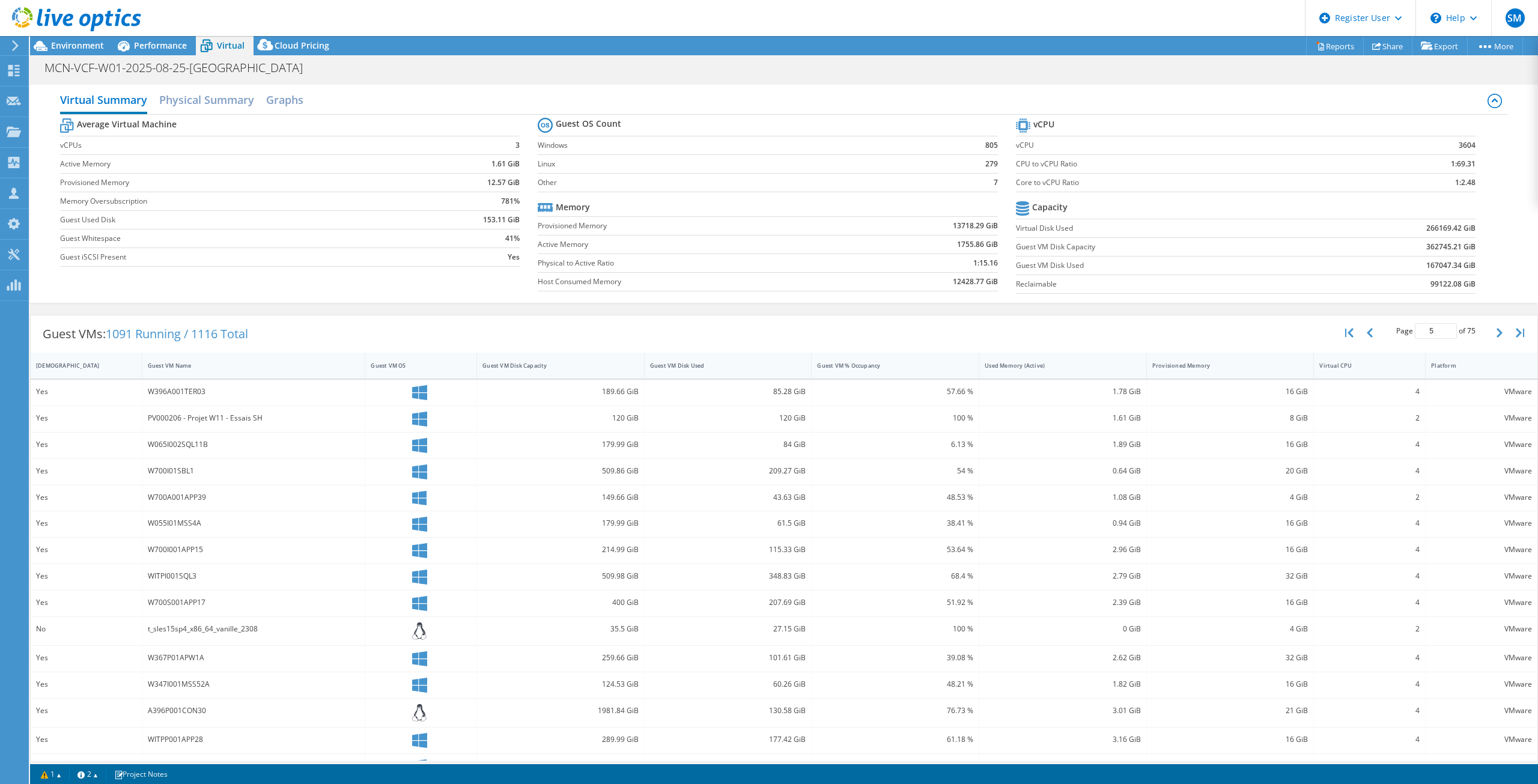
click at [183, 127] on tr "Average Virtual Machine" at bounding box center [290, 125] width 460 height 21
drag, startPoint x: 191, startPoint y: 125, endPoint x: 173, endPoint y: 125, distance: 18.0
click at [173, 125] on tr "Average Virtual Machine" at bounding box center [290, 125] width 460 height 21
drag, startPoint x: 284, startPoint y: 334, endPoint x: 30, endPoint y: 337, distance: 254.0
click at [30, 337] on div "Guest VMs: 1091 Running / 1116 Total Page 5 of 75 5 rows 10 rows 20 rows 25 row…" at bounding box center [784, 548] width 1508 height 465
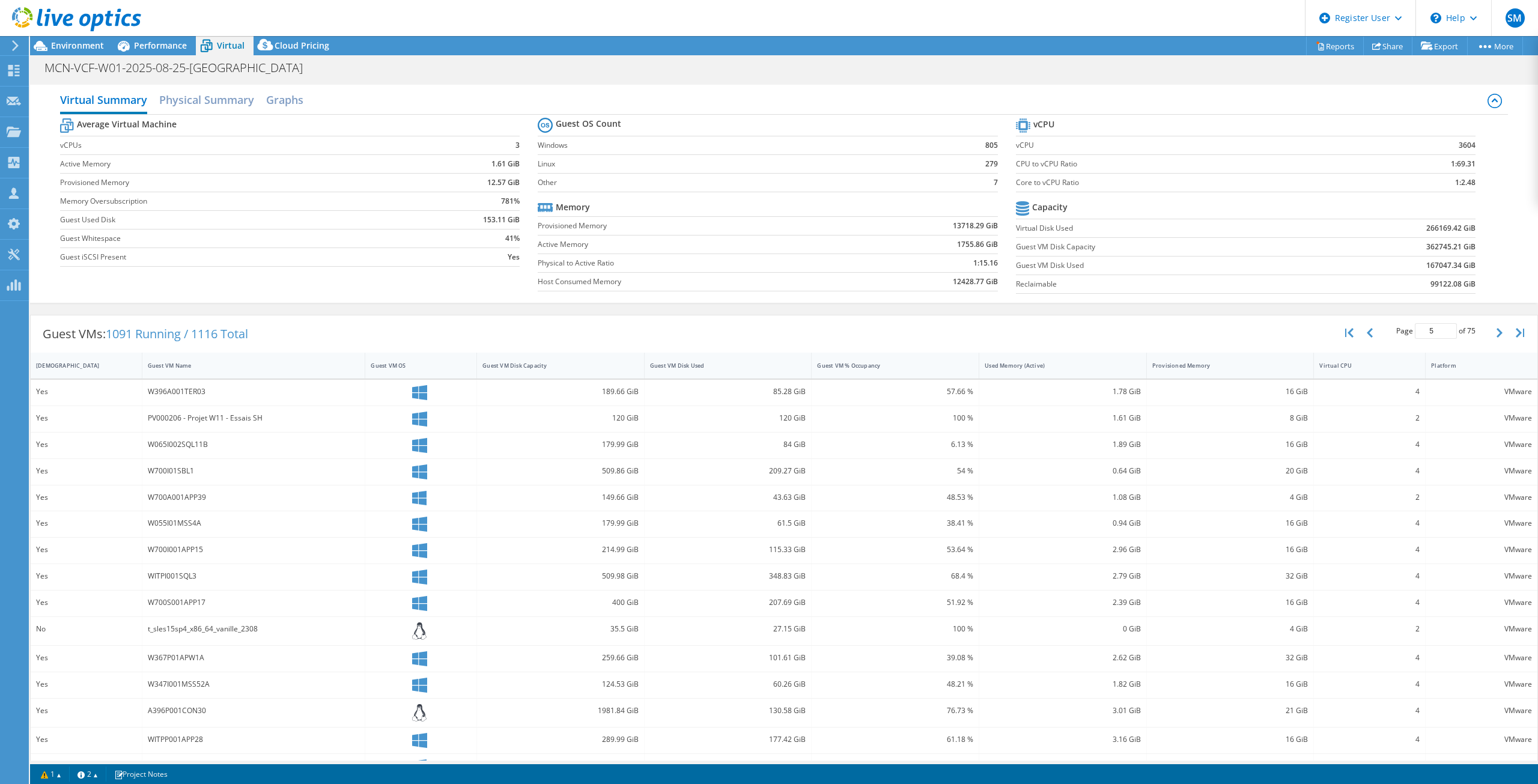
click at [498, 180] on b "12.57 GiB" at bounding box center [503, 183] width 32 height 12
drag, startPoint x: 58, startPoint y: 145, endPoint x: 89, endPoint y: 142, distance: 31.1
click at [89, 142] on div "Virtual Summary Physical Summary Graphs Average Virtual Machine vCPUs 3 Active …" at bounding box center [784, 193] width 1508 height 218
click at [89, 142] on label "vCPUs" at bounding box center [235, 145] width 350 height 12
click at [170, 125] on b "Average Virtual Machine" at bounding box center [126, 124] width 100 height 12
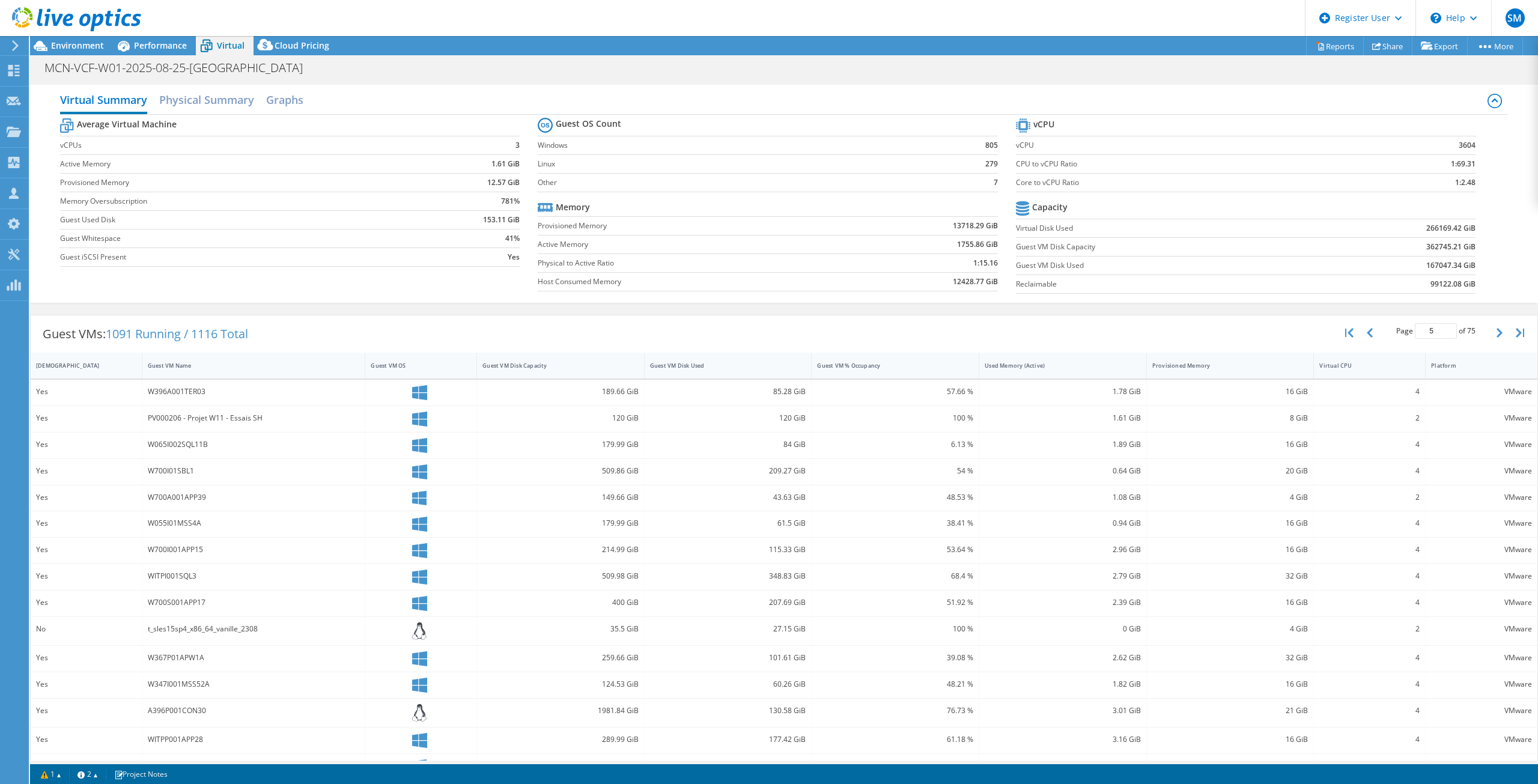
click at [176, 127] on tr "Average Virtual Machine" at bounding box center [290, 125] width 460 height 21
drag, startPoint x: 181, startPoint y: 125, endPoint x: 173, endPoint y: 125, distance: 8.0
click at [173, 125] on tr "Average Virtual Machine" at bounding box center [290, 125] width 460 height 21
drag, startPoint x: 506, startPoint y: 145, endPoint x: 515, endPoint y: 145, distance: 9.0
click at [515, 145] on td "3" at bounding box center [465, 145] width 110 height 19
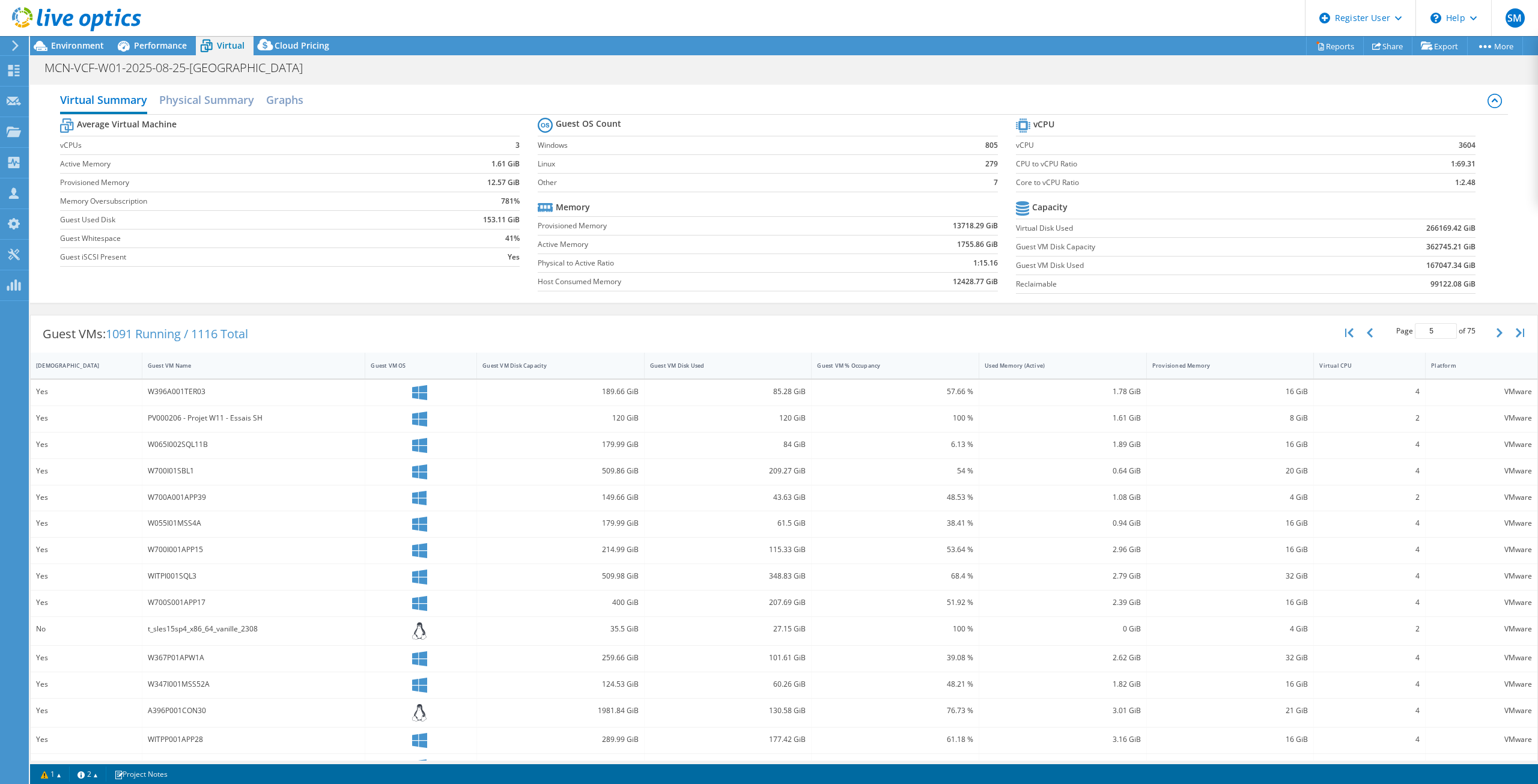
click at [77, 142] on label "vCPUs" at bounding box center [235, 145] width 350 height 12
drag, startPoint x: 81, startPoint y: 146, endPoint x: 59, endPoint y: 147, distance: 22.0
click at [60, 147] on label "vCPUs" at bounding box center [235, 145] width 350 height 12
drag, startPoint x: 1074, startPoint y: 165, endPoint x: 1011, endPoint y: 165, distance: 63.0
click at [1016, 165] on label "CPU to vCPU Ratio" at bounding box center [1185, 164] width 339 height 12
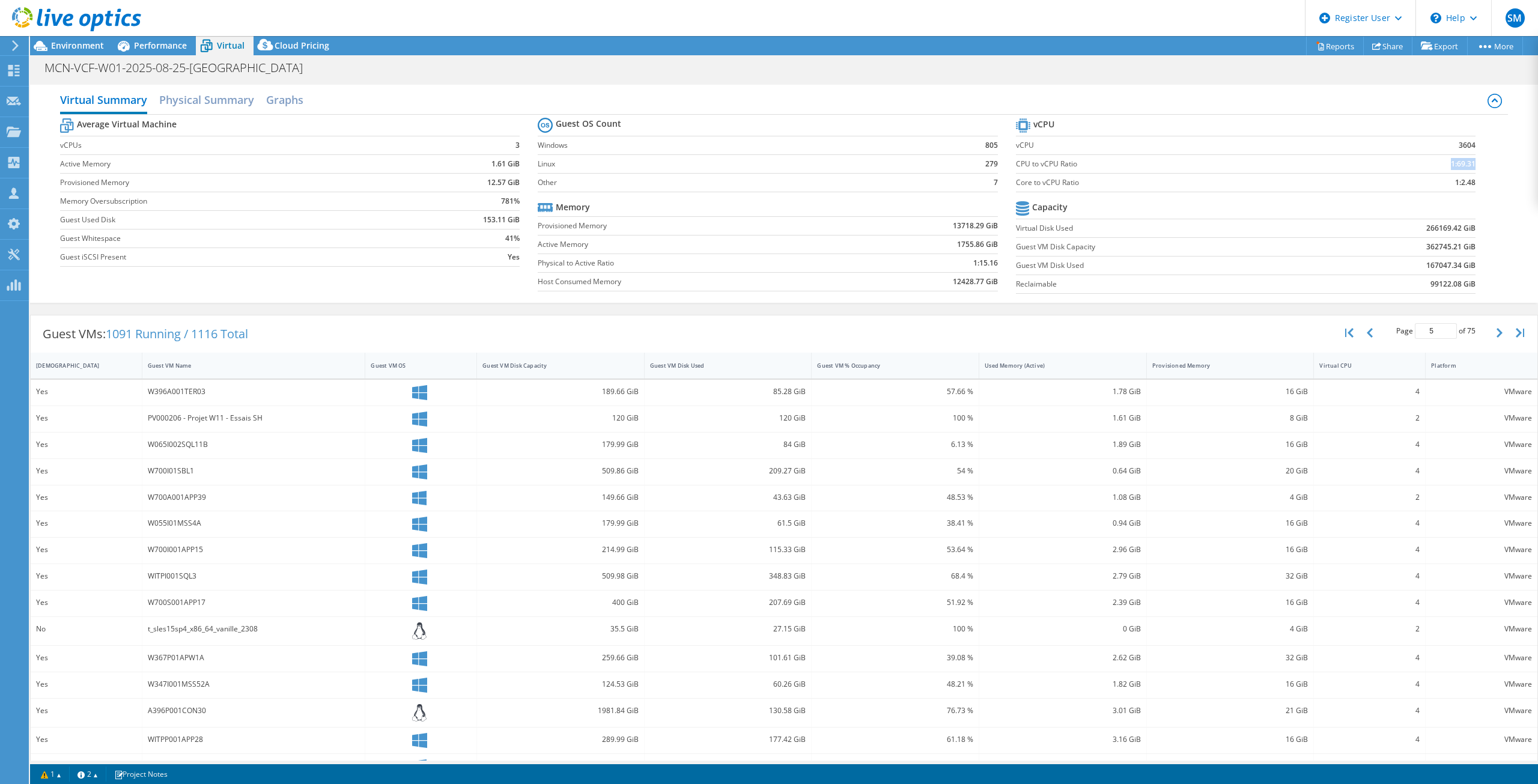
click at [1465, 163] on td "1:69.31" at bounding box center [1416, 164] width 121 height 19
drag, startPoint x: 1077, startPoint y: 183, endPoint x: 1011, endPoint y: 184, distance: 66.0
click at [1016, 184] on label "Core to vCPU Ratio" at bounding box center [1185, 183] width 339 height 12
drag, startPoint x: 88, startPoint y: 147, endPoint x: 59, endPoint y: 147, distance: 29.0
click at [60, 147] on label "vCPUs" at bounding box center [235, 145] width 350 height 12
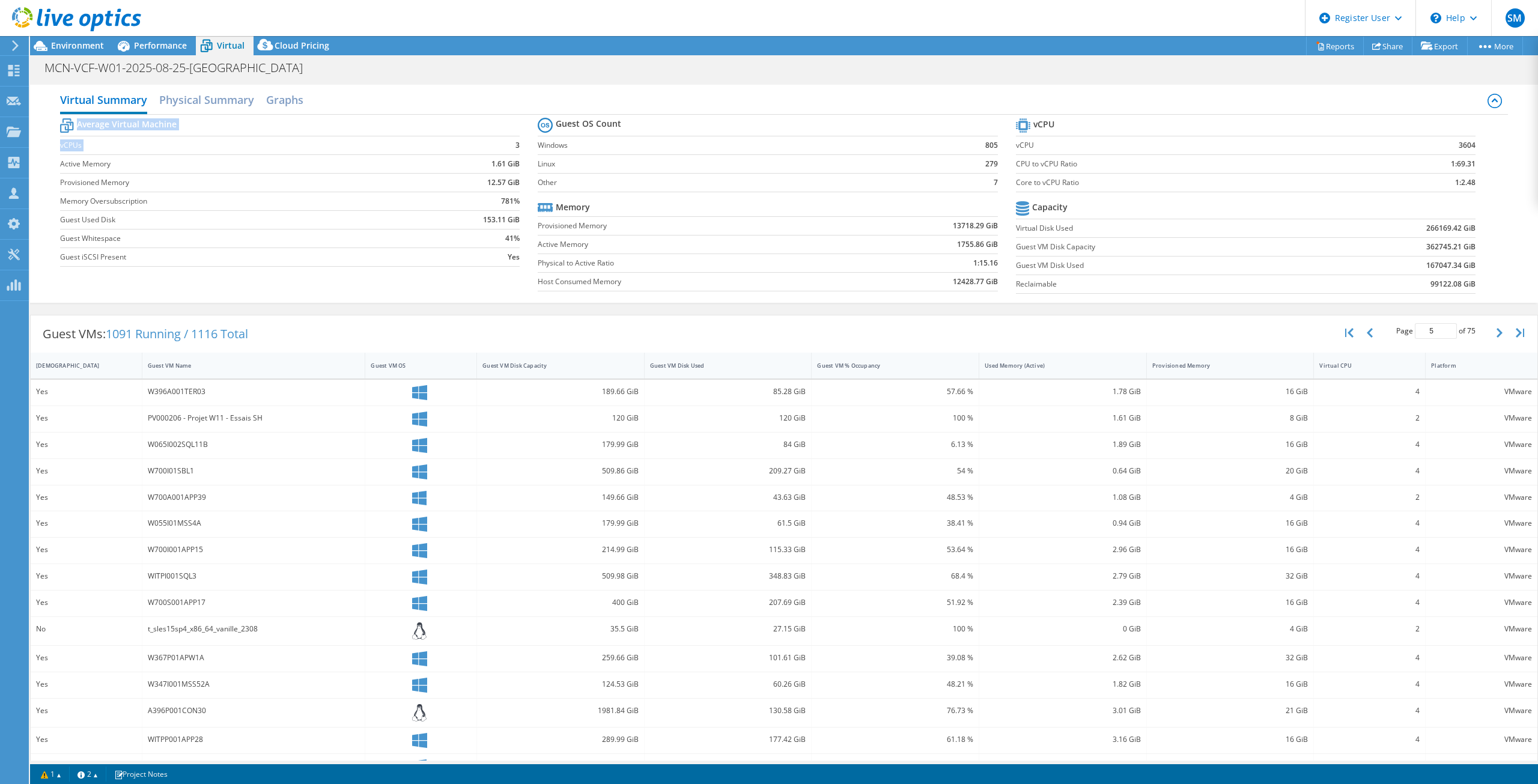
drag, startPoint x: 514, startPoint y: 147, endPoint x: 528, endPoint y: 145, distance: 14.1
click at [528, 145] on section "Average Virtual Machine vCPUs 3 Active Memory 1.61 GiB Provisioned Memory 12.57…" at bounding box center [299, 194] width 478 height 158
click at [405, 179] on label "Provisioned Memory" at bounding box center [235, 183] width 350 height 12
drag, startPoint x: 59, startPoint y: 164, endPoint x: 99, endPoint y: 163, distance: 40.0
click at [99, 163] on div "Virtual Summary Physical Summary Graphs Average Virtual Machine vCPUs 3 Active …" at bounding box center [784, 193] width 1508 height 218
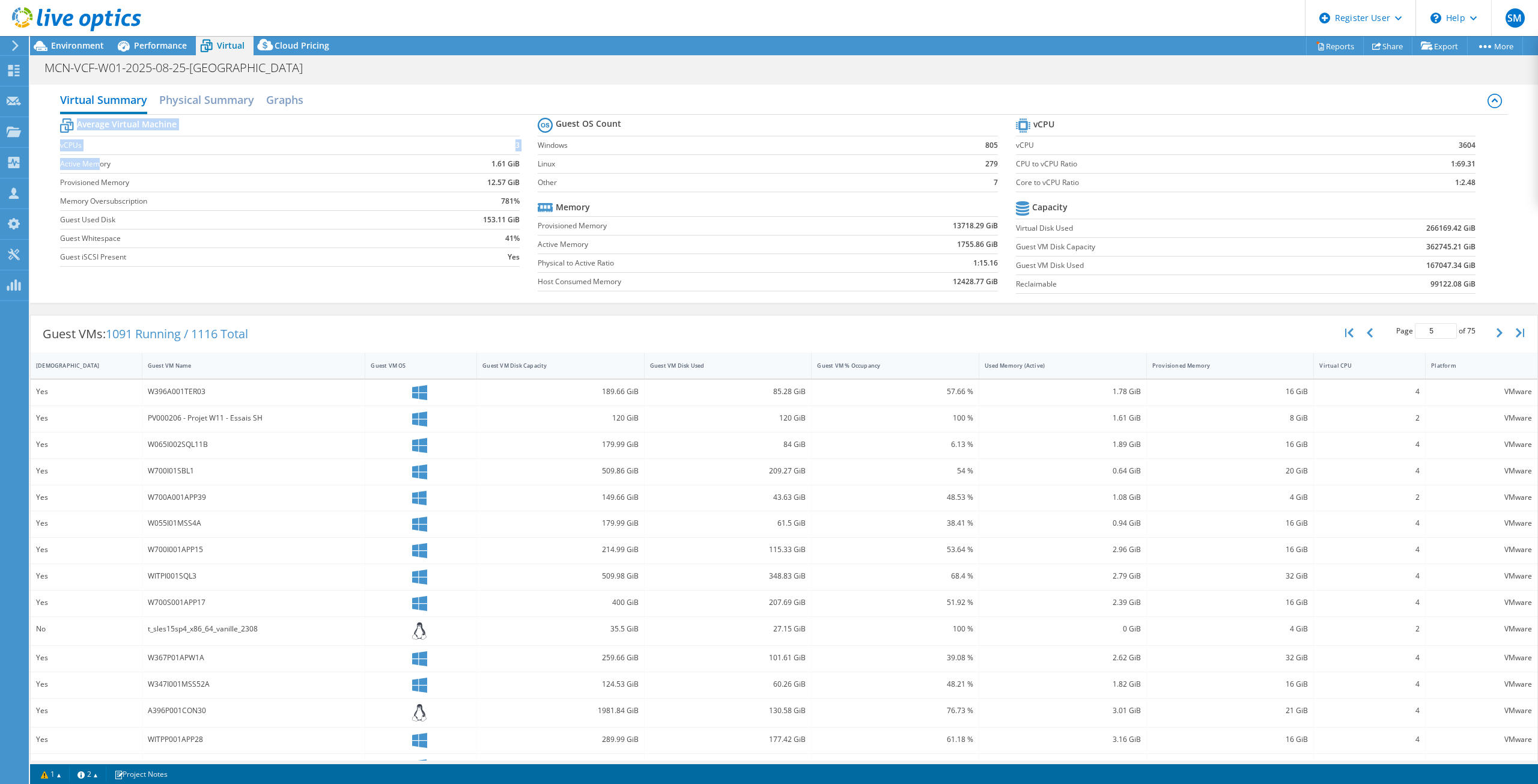
click at [99, 163] on label "Active Memory" at bounding box center [235, 164] width 350 height 12
click at [58, 223] on div "Virtual Summary Physical Summary Graphs Average Virtual Machine vCPUs 3 Active …" at bounding box center [784, 193] width 1508 height 218
click at [84, 231] on td "Guest Whitespace" at bounding box center [235, 238] width 350 height 19
click at [84, 47] on span "Environment" at bounding box center [77, 45] width 53 height 11
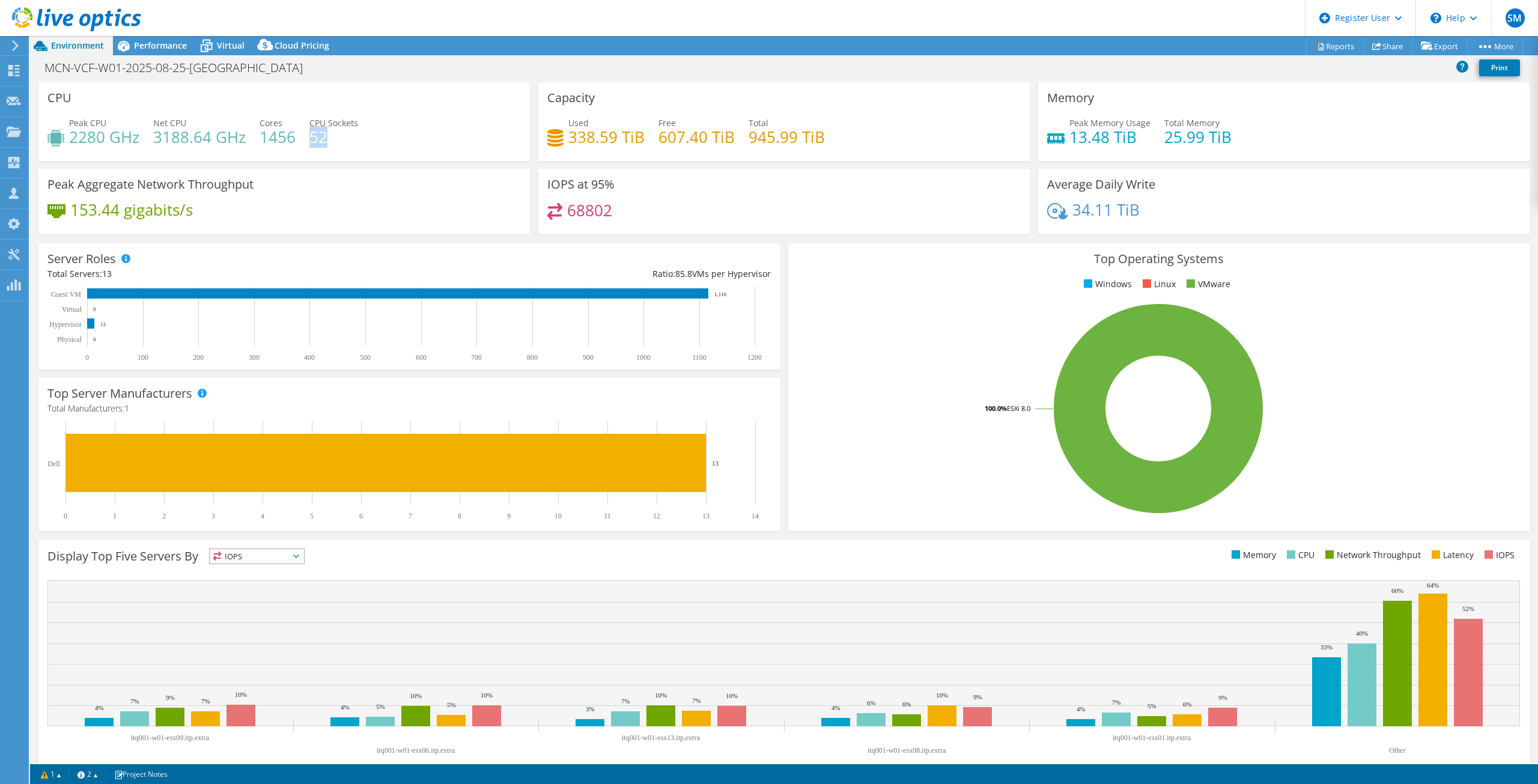
drag, startPoint x: 343, startPoint y: 135, endPoint x: 312, endPoint y: 136, distance: 31.0
click at [312, 136] on h4 "52" at bounding box center [334, 137] width 49 height 13
drag, startPoint x: 1160, startPoint y: 180, endPoint x: 1044, endPoint y: 185, distance: 116.1
click at [1044, 185] on div "Average Daily Write 34.11 TiB" at bounding box center [1284, 201] width 491 height 65
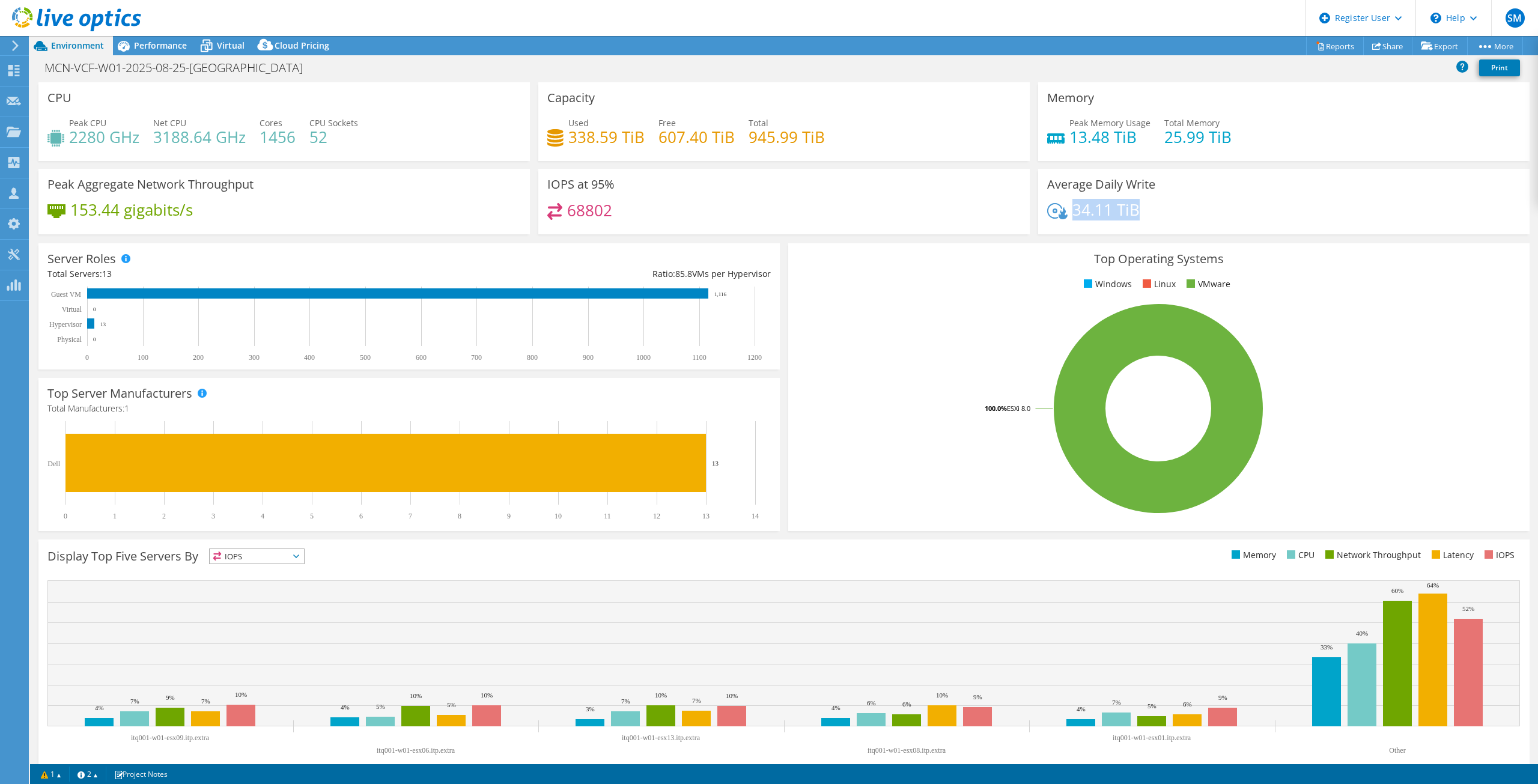
drag, startPoint x: 1131, startPoint y: 209, endPoint x: 1070, endPoint y: 209, distance: 61.0
click at [1070, 209] on div "34.11 TiB" at bounding box center [1284, 216] width 474 height 25
drag, startPoint x: 633, startPoint y: 218, endPoint x: 645, endPoint y: 211, distance: 13.9
click at [645, 211] on div "68802" at bounding box center [784, 216] width 474 height 26
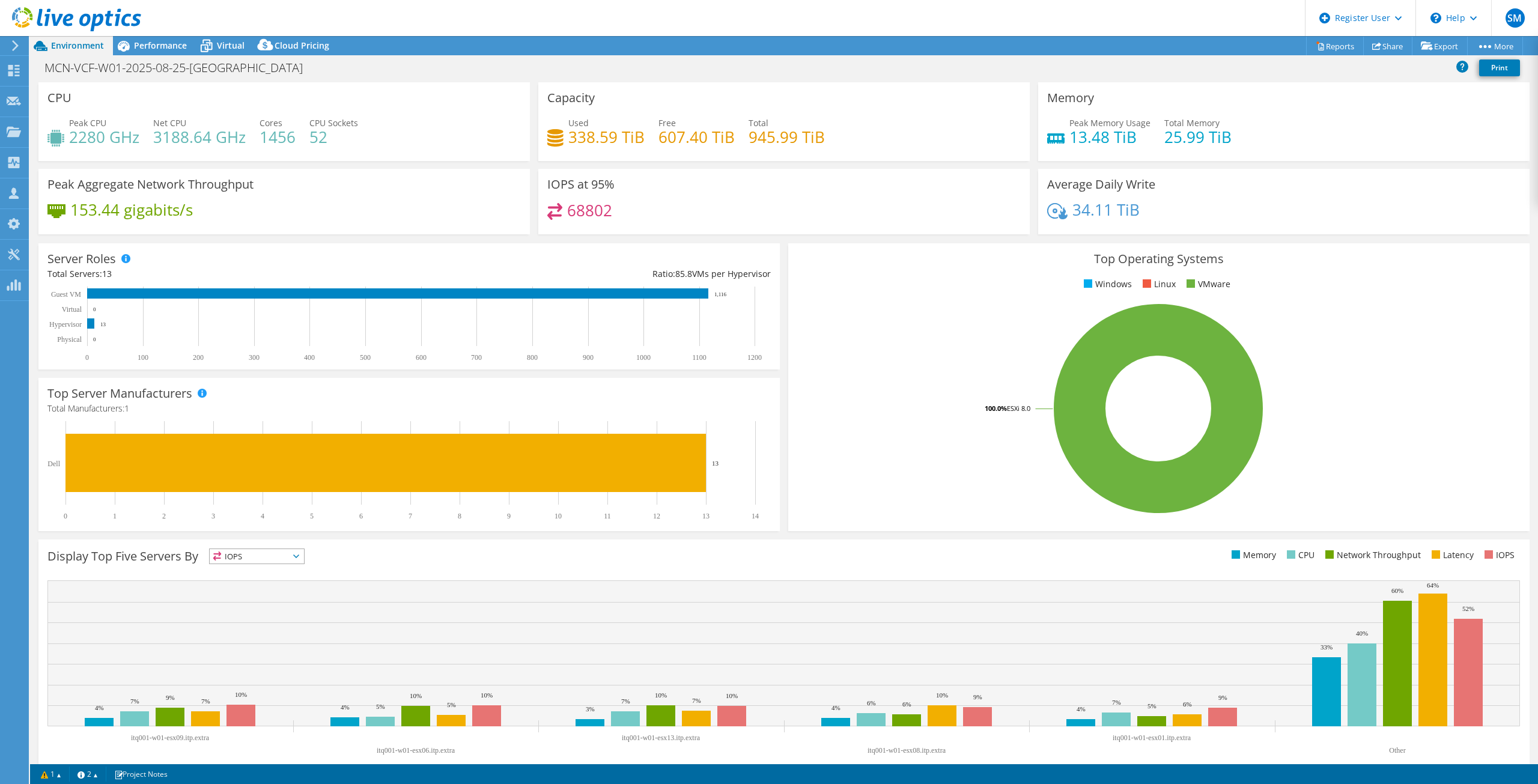
drag, startPoint x: 1180, startPoint y: 208, endPoint x: 1183, endPoint y: 213, distance: 5.8
click at [1183, 213] on div "34.11 TiB" at bounding box center [1284, 216] width 474 height 25
drag, startPoint x: 1196, startPoint y: 207, endPoint x: 1151, endPoint y: 205, distance: 45.0
click at [1151, 205] on div "34.11 TiB" at bounding box center [1284, 216] width 474 height 25
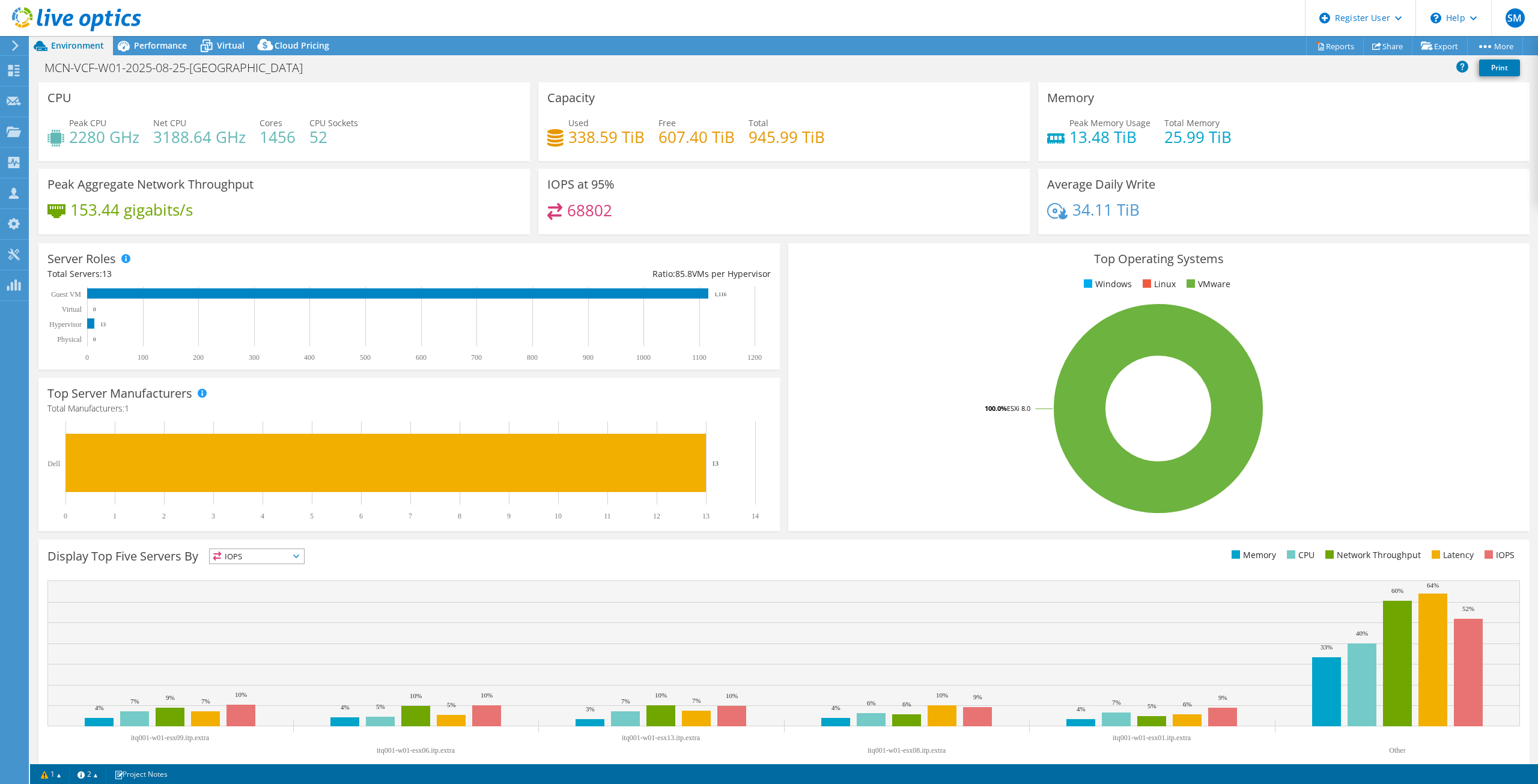
click at [1151, 205] on div "34.11 TiB" at bounding box center [1284, 216] width 474 height 25
drag, startPoint x: 1165, startPoint y: 207, endPoint x: 1151, endPoint y: 213, distance: 15.2
click at [1151, 213] on div "34.11 TiB" at bounding box center [1284, 216] width 474 height 25
click at [154, 52] on div "Performance" at bounding box center [155, 45] width 83 height 19
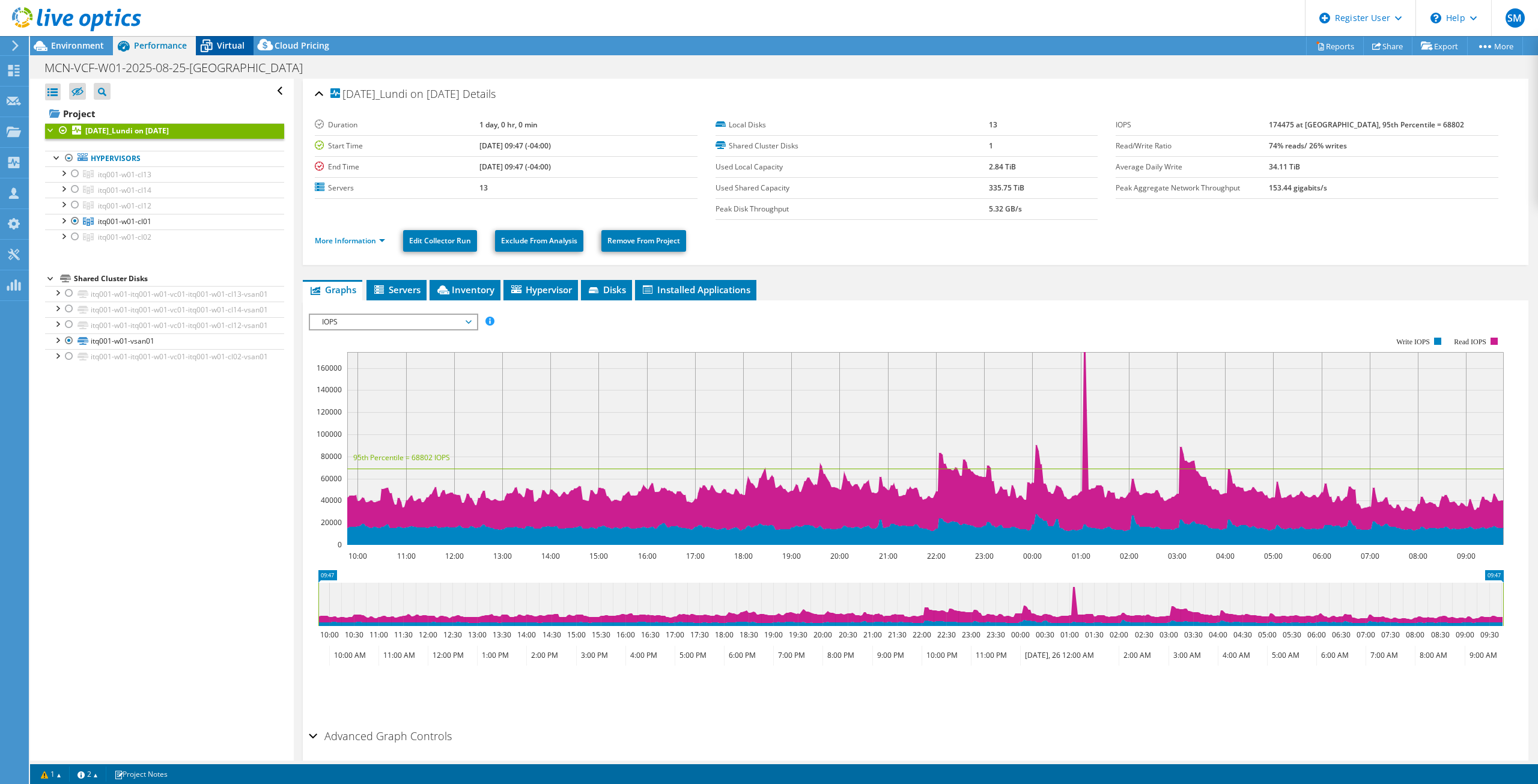
click at [216, 47] on icon at bounding box center [206, 45] width 21 height 21
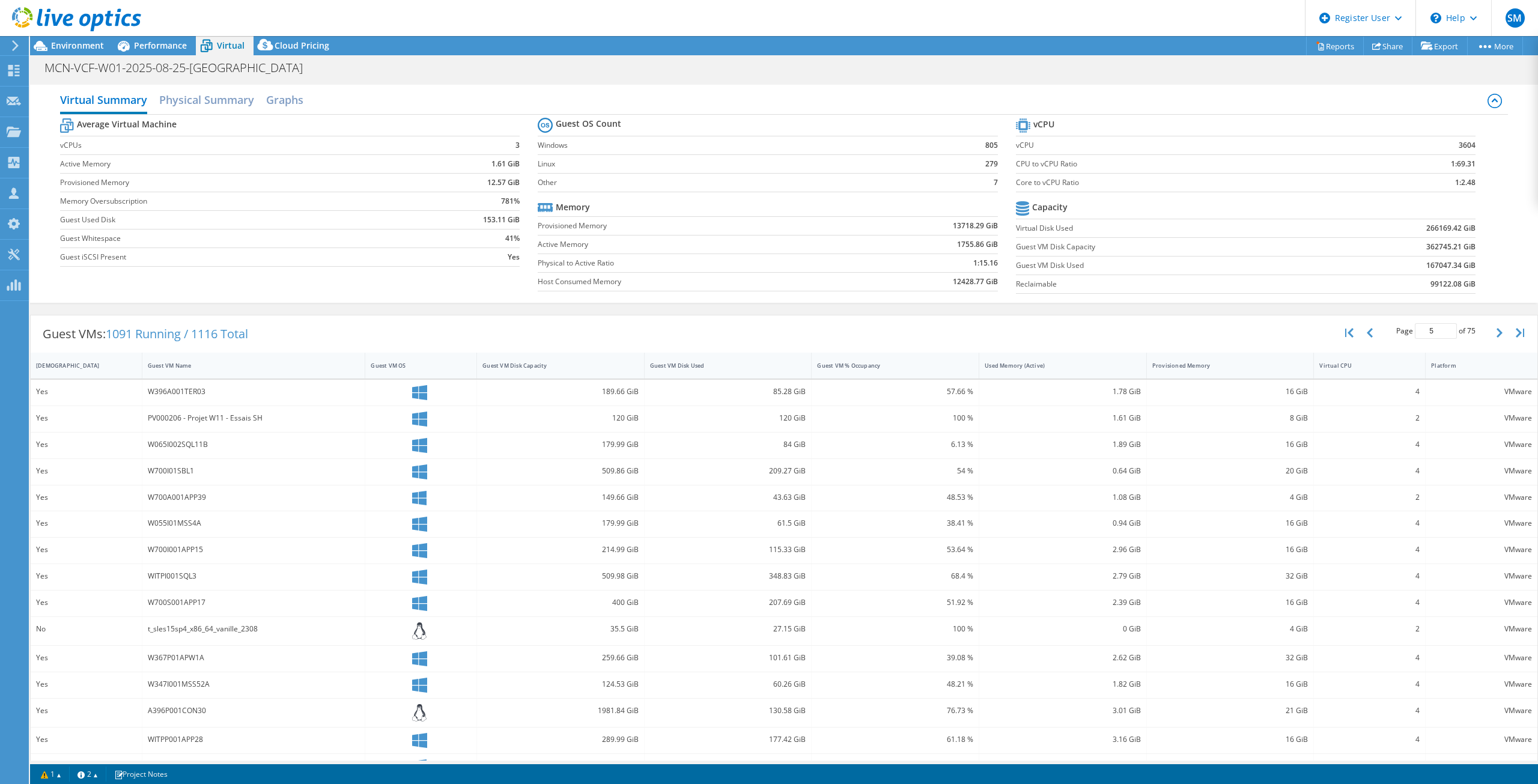
click at [266, 226] on label "Guest Used Disk" at bounding box center [235, 220] width 350 height 12
drag, startPoint x: 473, startPoint y: 221, endPoint x: 493, endPoint y: 225, distance: 20.4
click at [493, 225] on td "153.11 GiB" at bounding box center [465, 220] width 110 height 19
click at [493, 225] on b "153.11 GiB" at bounding box center [501, 220] width 37 height 12
click at [122, 168] on label "Active Memory" at bounding box center [235, 164] width 350 height 12
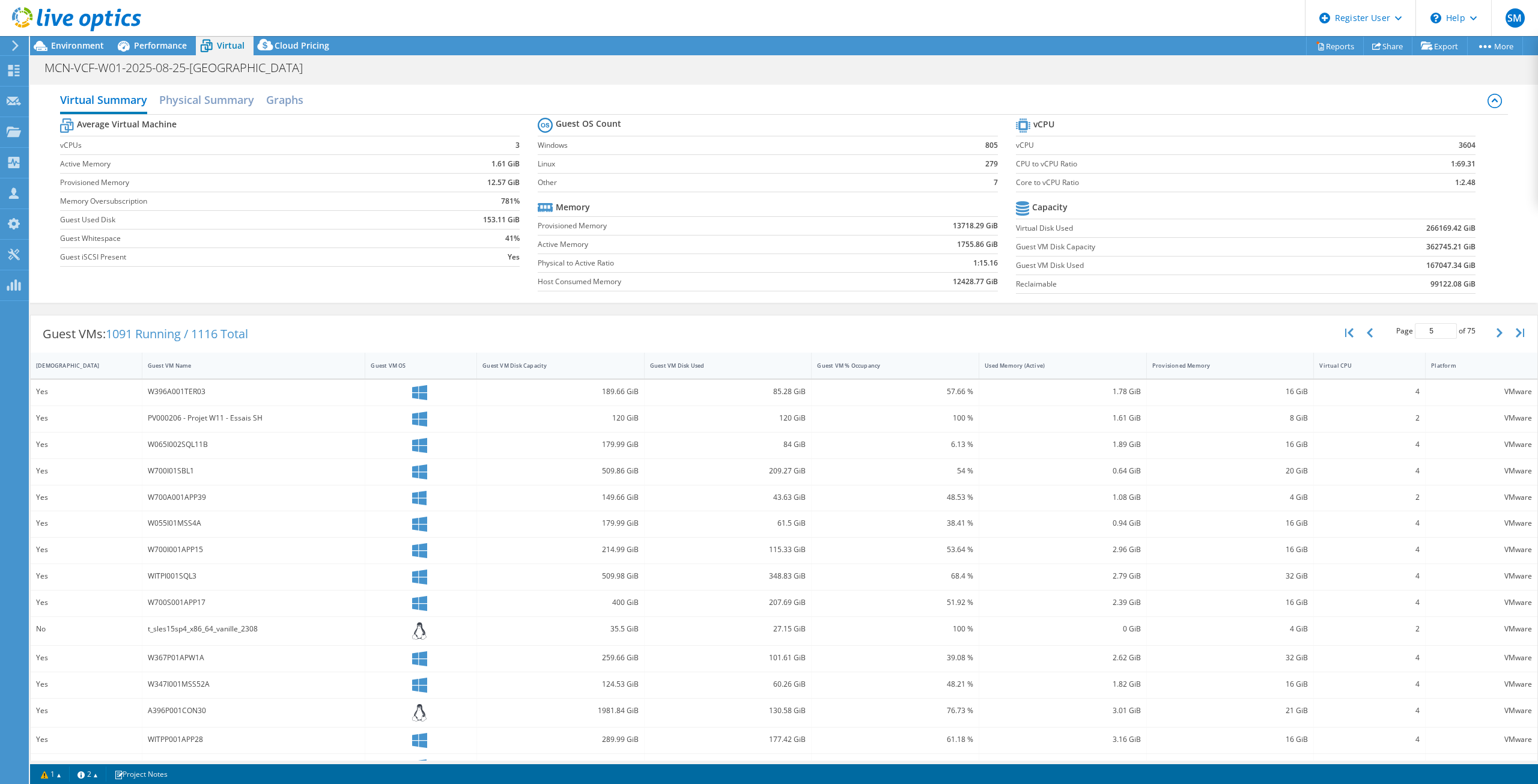
click at [132, 185] on label "Provisioned Memory" at bounding box center [235, 183] width 350 height 12
drag, startPoint x: 121, startPoint y: 221, endPoint x: 62, endPoint y: 225, distance: 59.1
click at [62, 225] on label "Guest Used Disk" at bounding box center [235, 220] width 350 height 12
click at [129, 45] on icon at bounding box center [123, 45] width 21 height 21
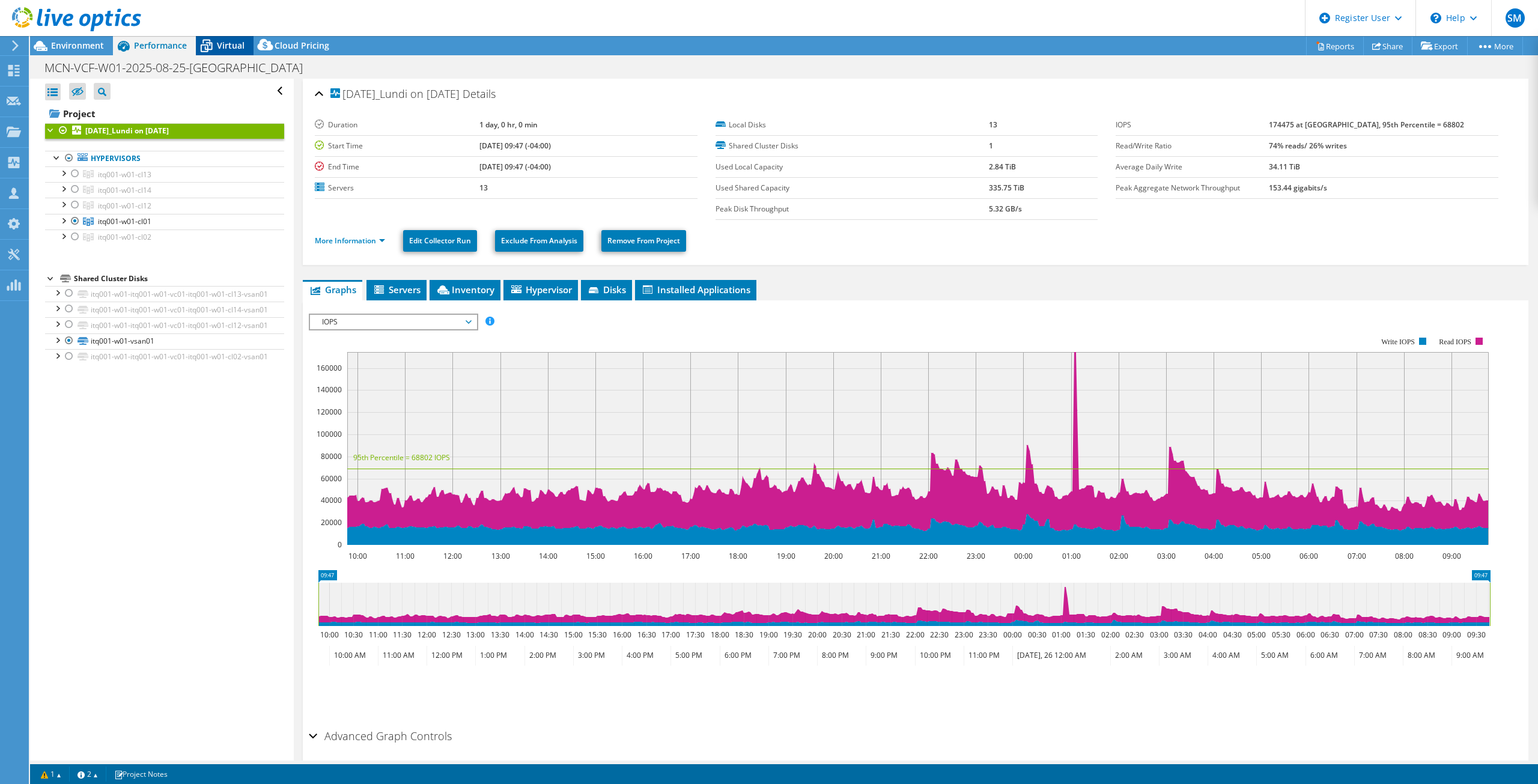
click at [212, 47] on icon at bounding box center [206, 45] width 21 height 21
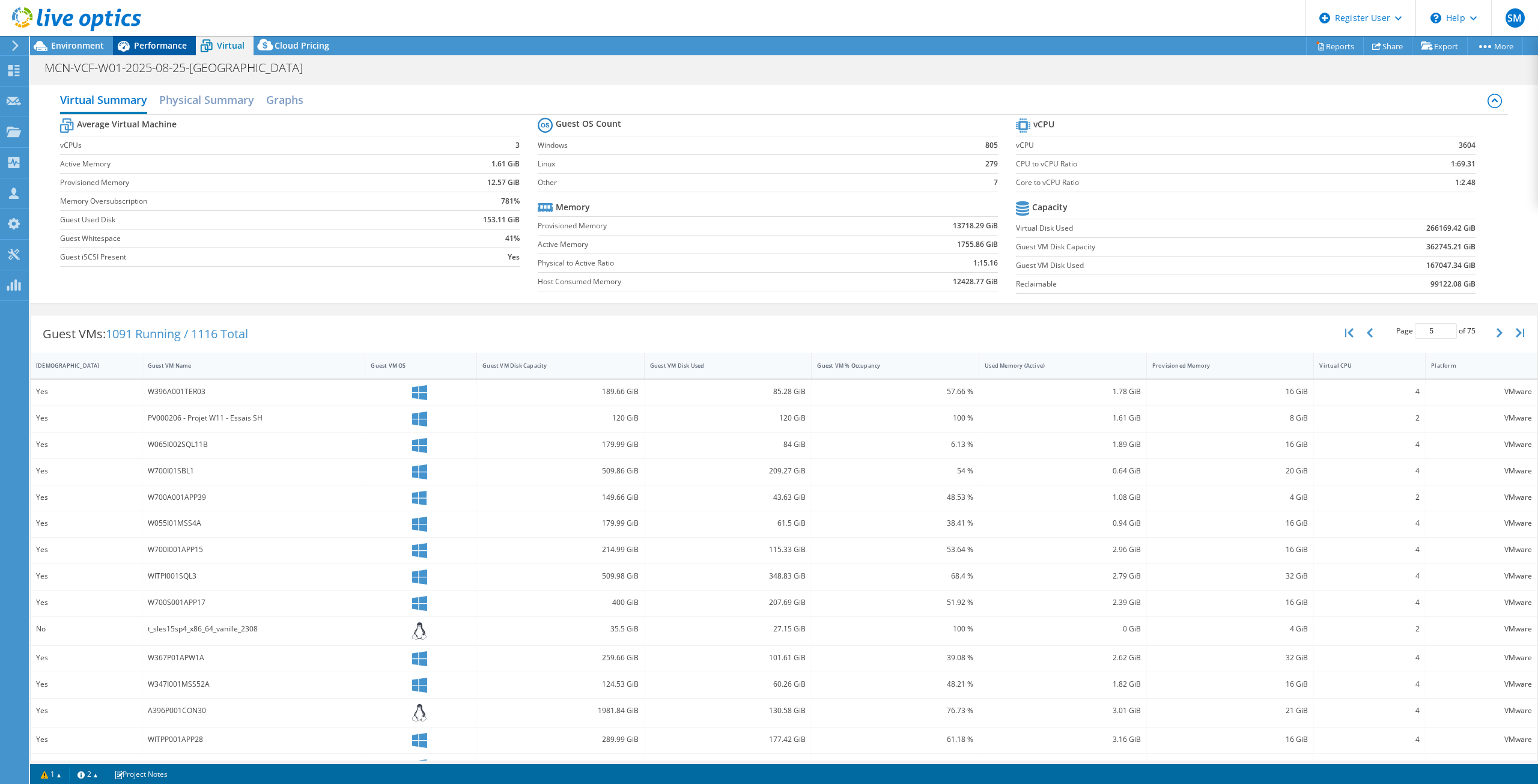
click at [136, 42] on span "Performance" at bounding box center [160, 45] width 53 height 11
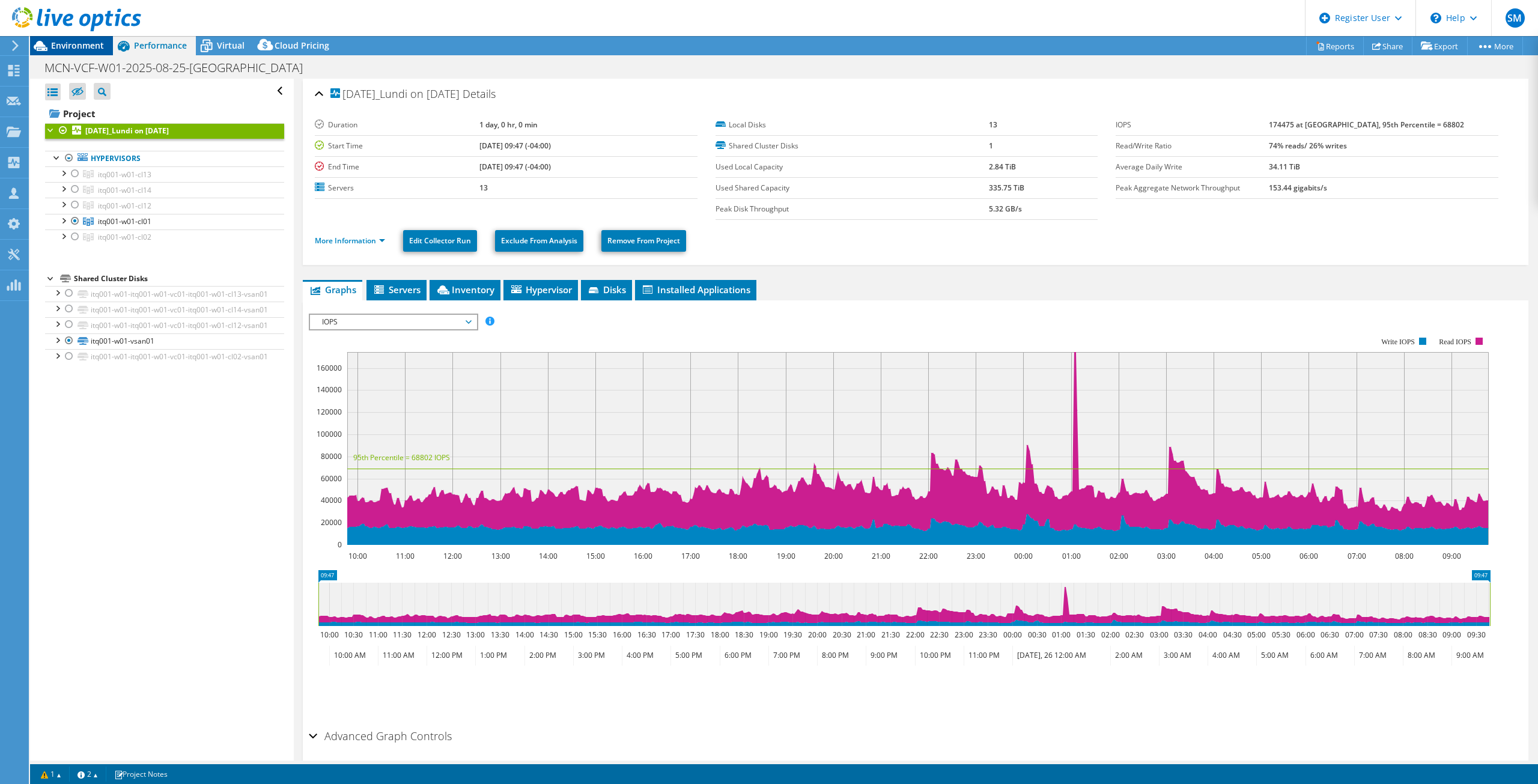
click at [87, 48] on span "Environment" at bounding box center [77, 45] width 53 height 11
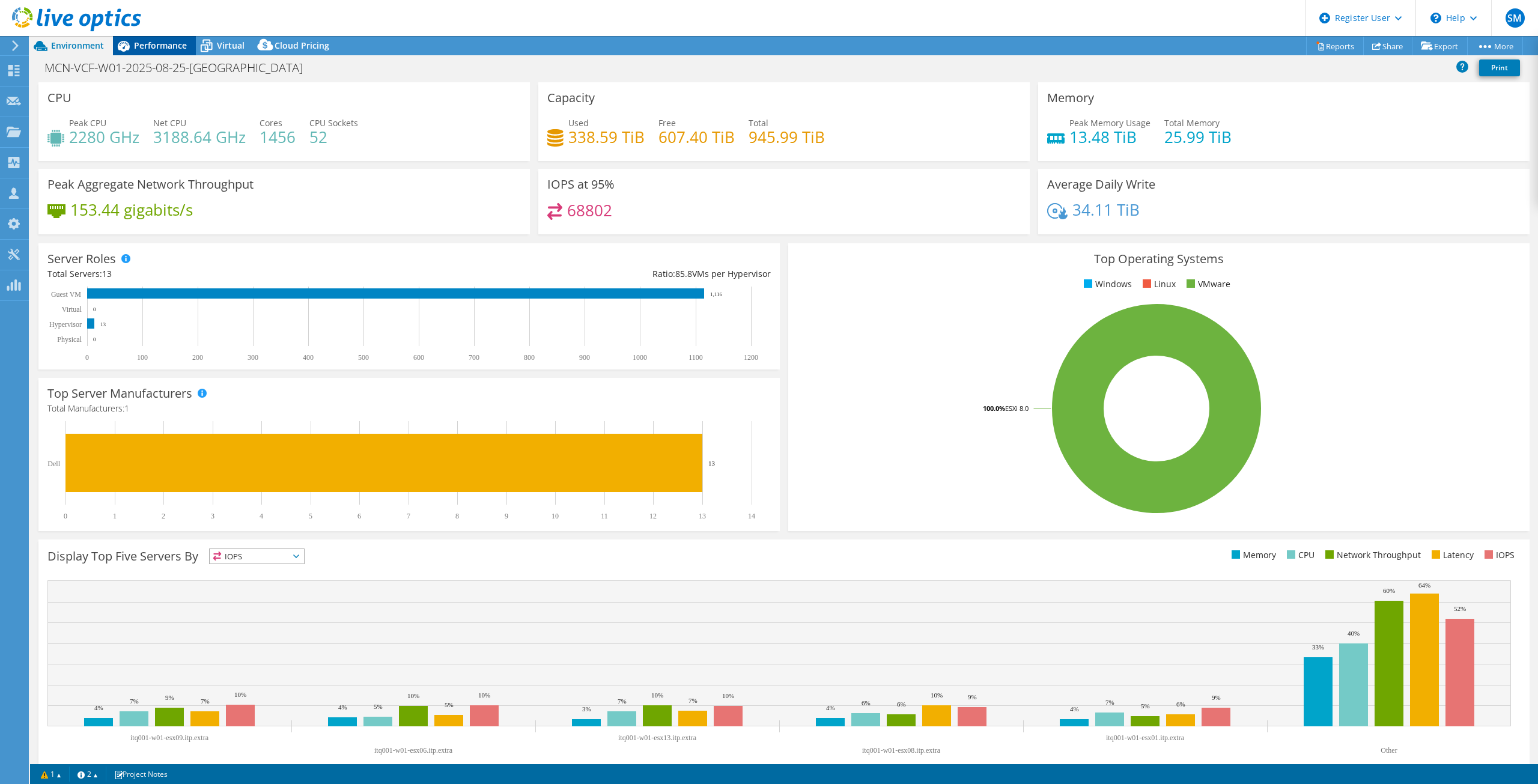
click at [151, 47] on span "Performance" at bounding box center [160, 45] width 53 height 11
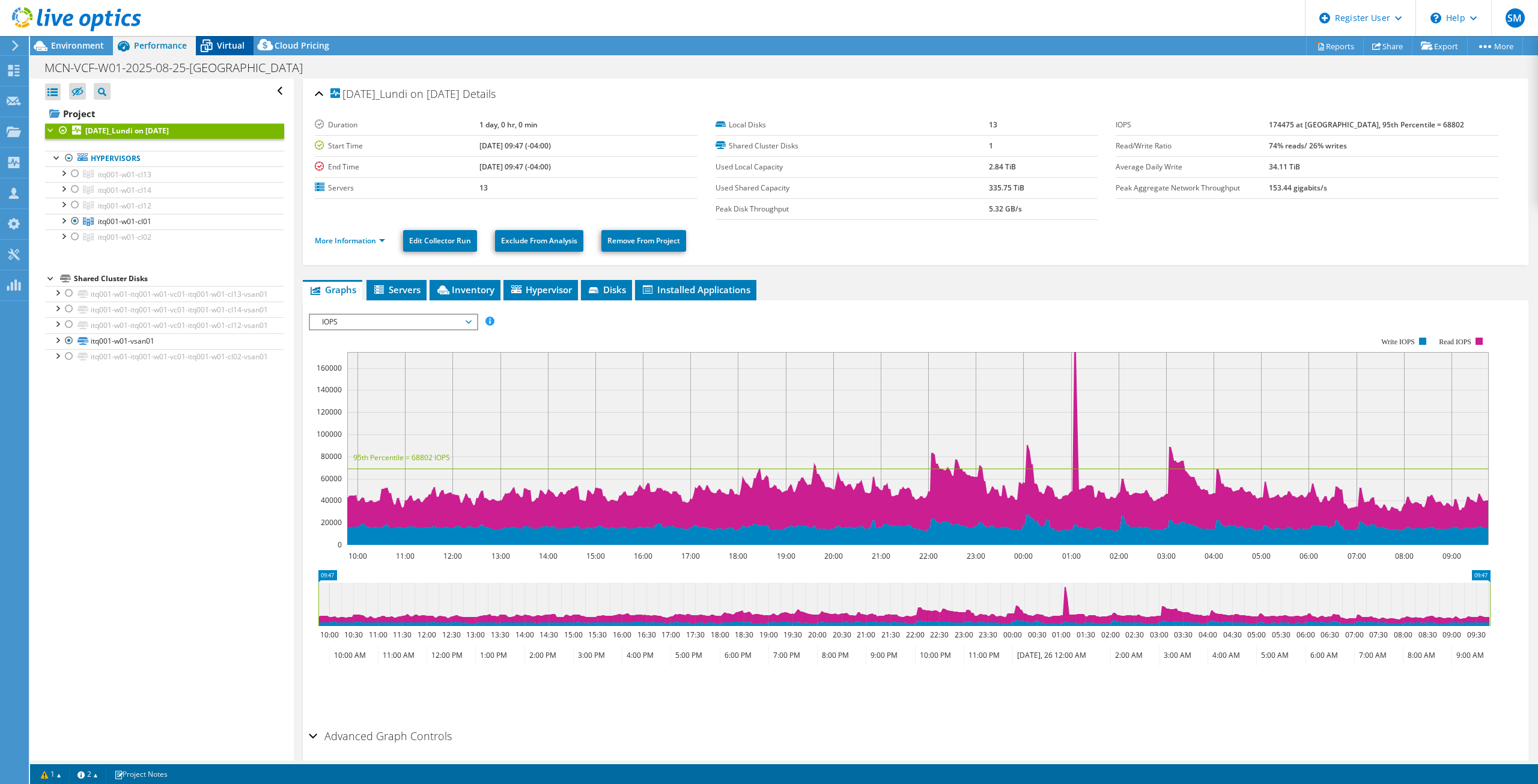
click at [237, 49] on span "Virtual" at bounding box center [231, 45] width 28 height 11
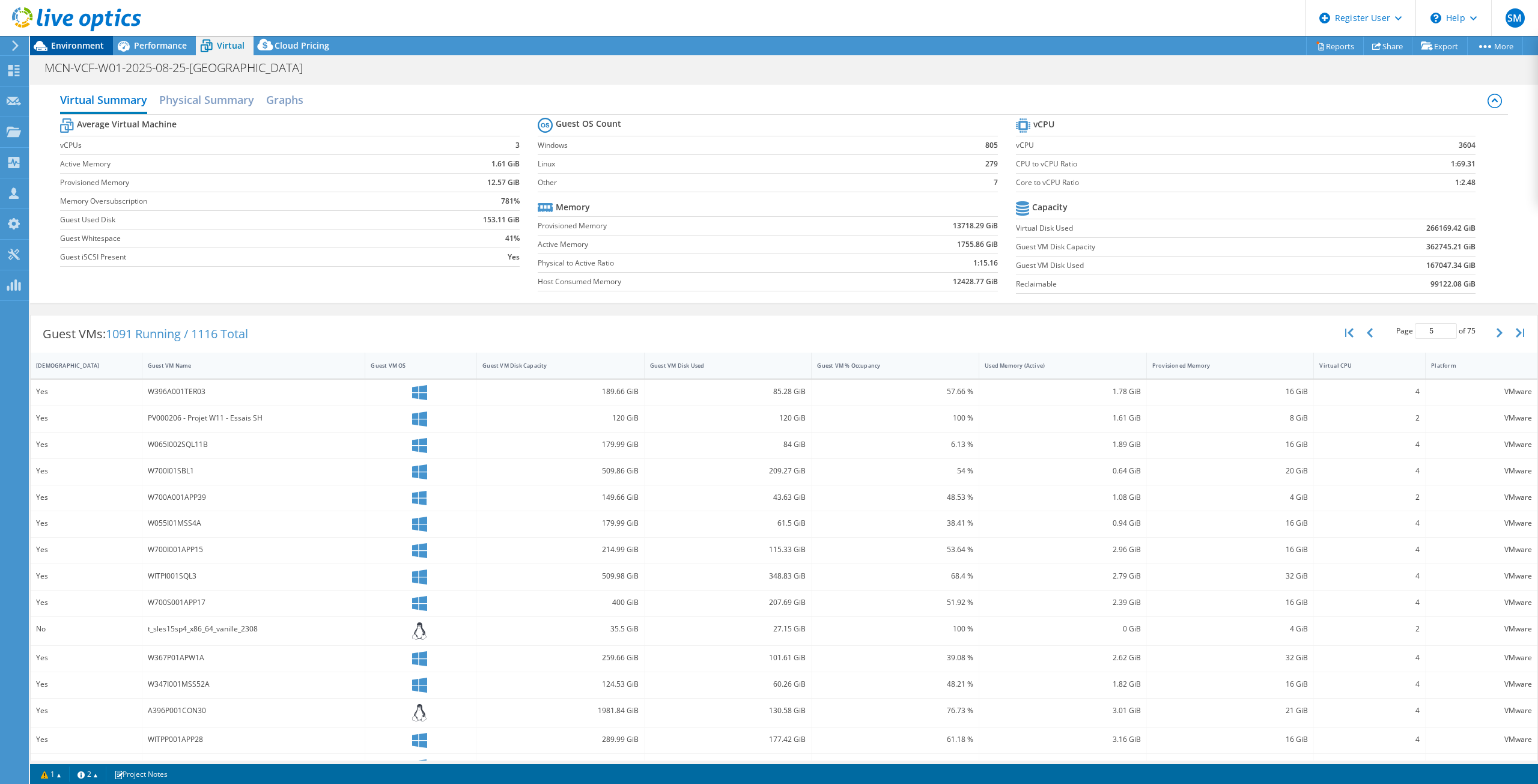
click at [79, 54] on div "Environment" at bounding box center [72, 45] width 83 height 19
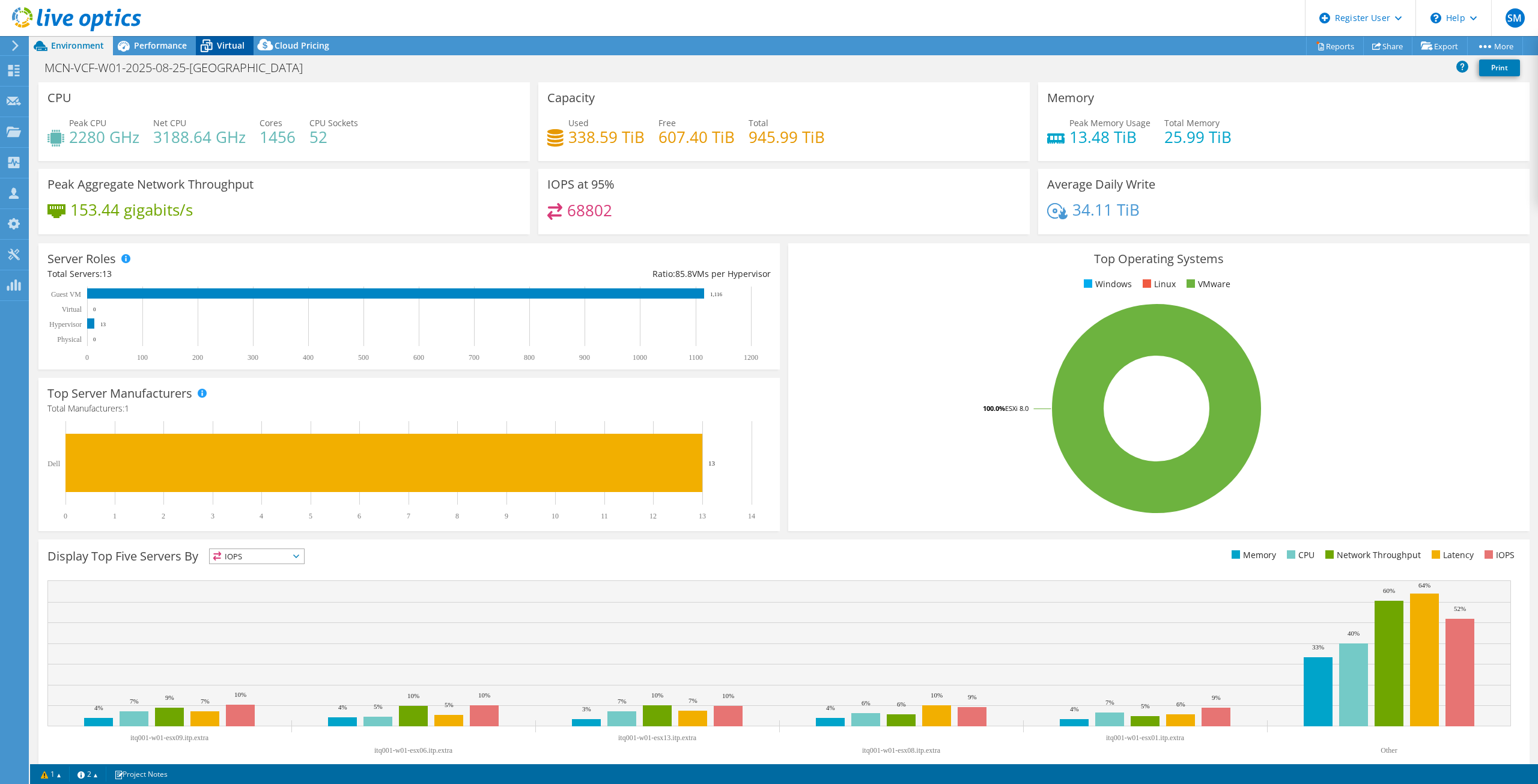
click at [219, 54] on div "Virtual" at bounding box center [224, 45] width 58 height 19
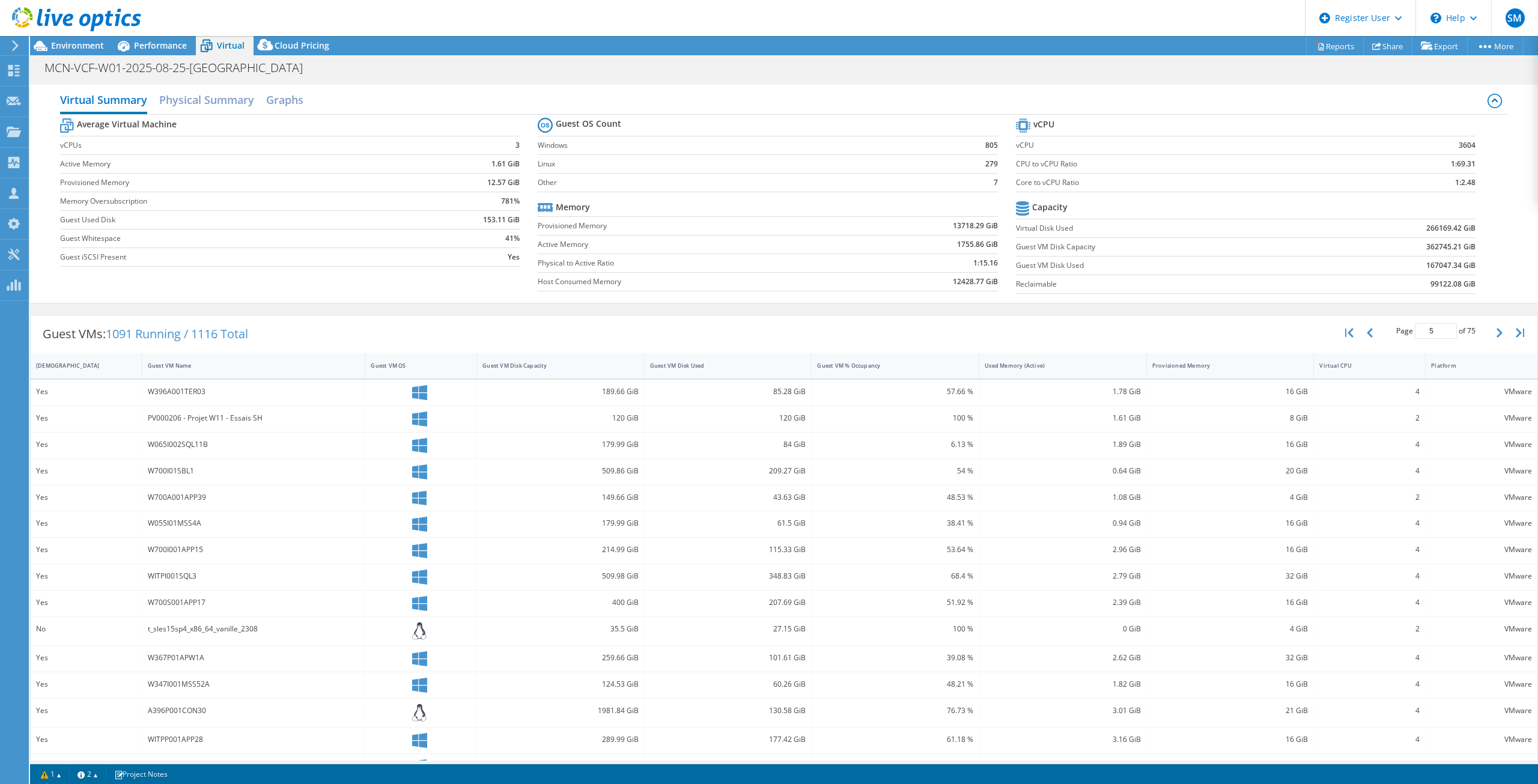
click at [506, 170] on b "1.61 GiB" at bounding box center [505, 164] width 28 height 12
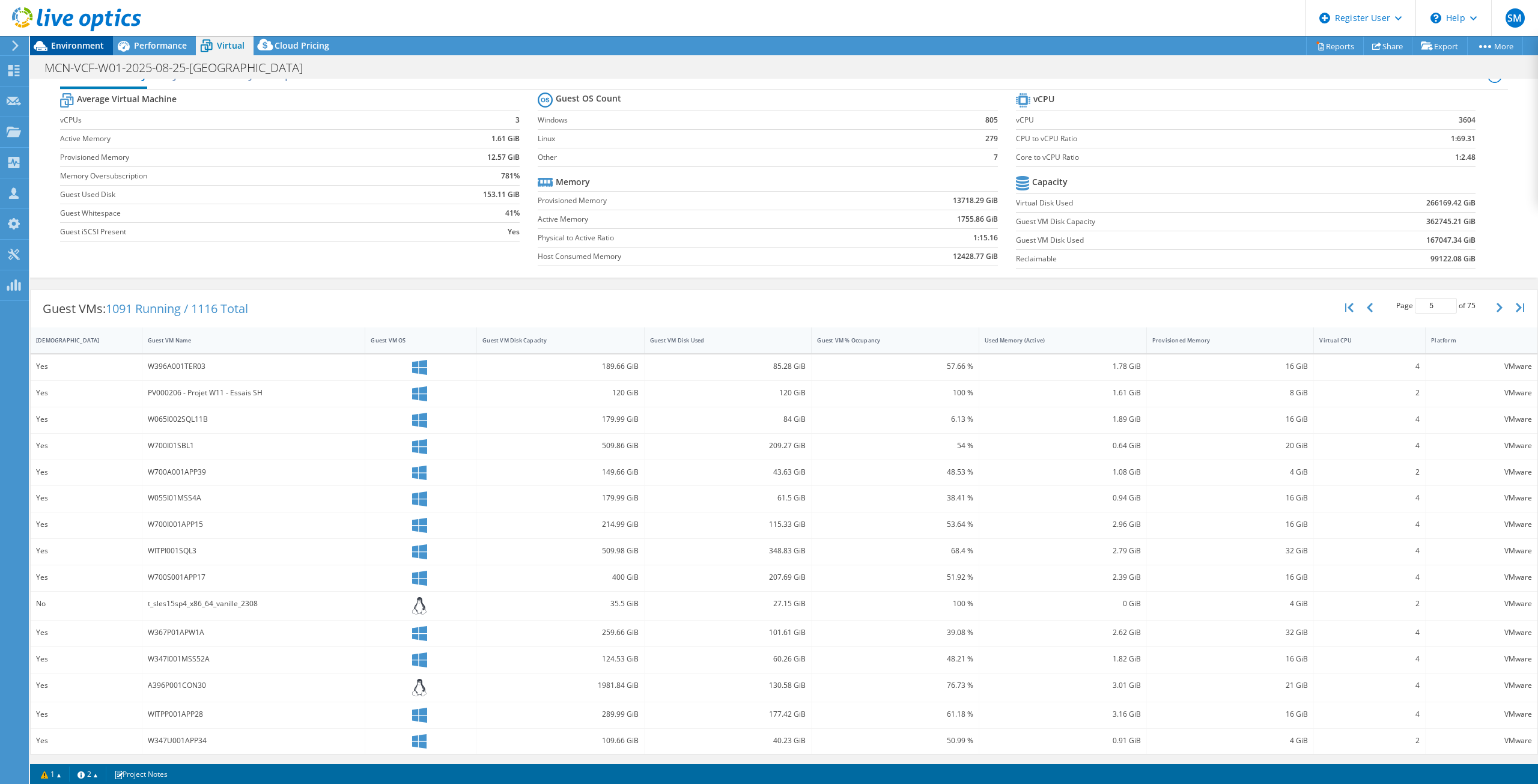
click at [80, 51] on div "Environment" at bounding box center [72, 45] width 83 height 19
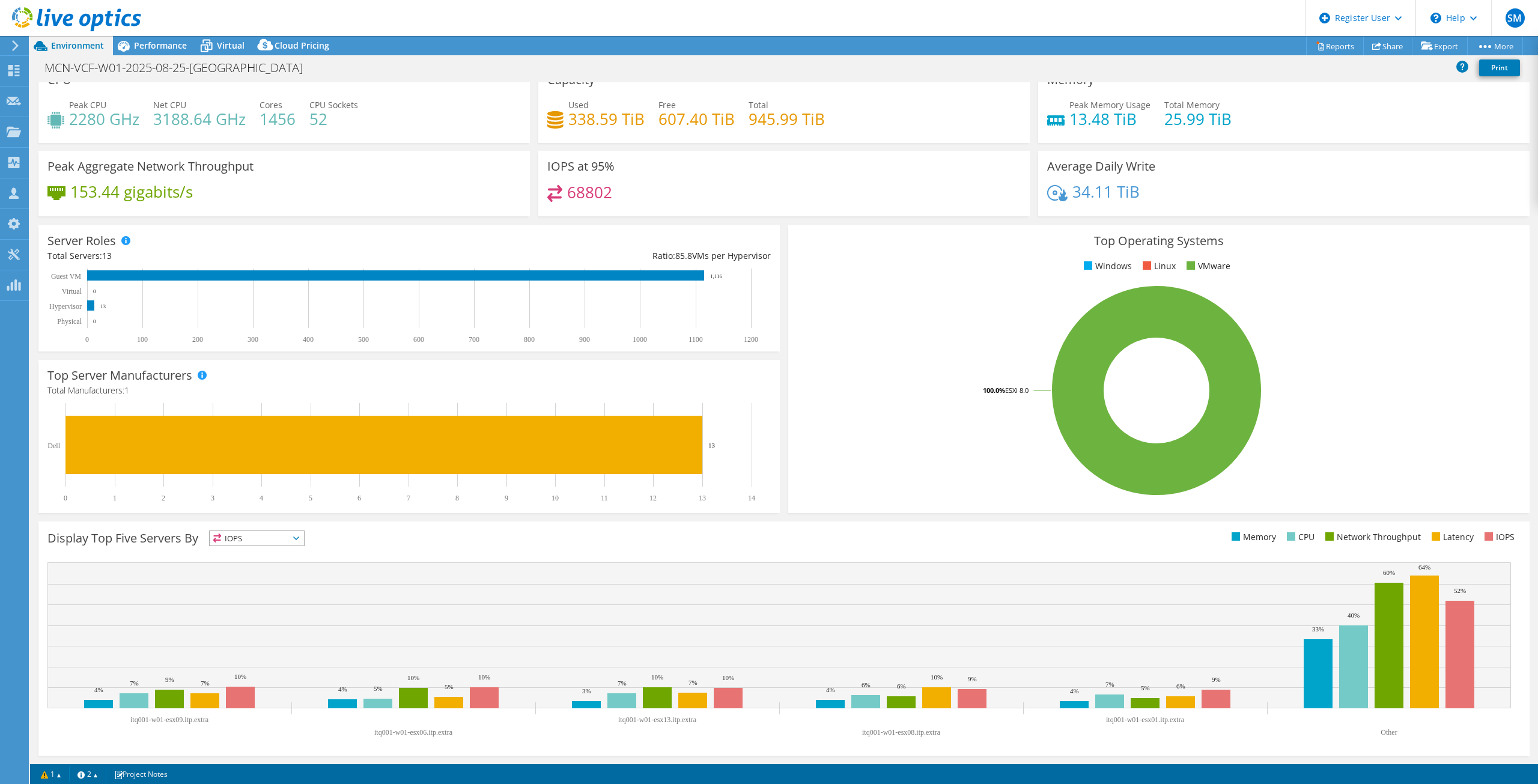
scroll to position [18, 0]
click at [13, 43] on icon at bounding box center [15, 45] width 9 height 11
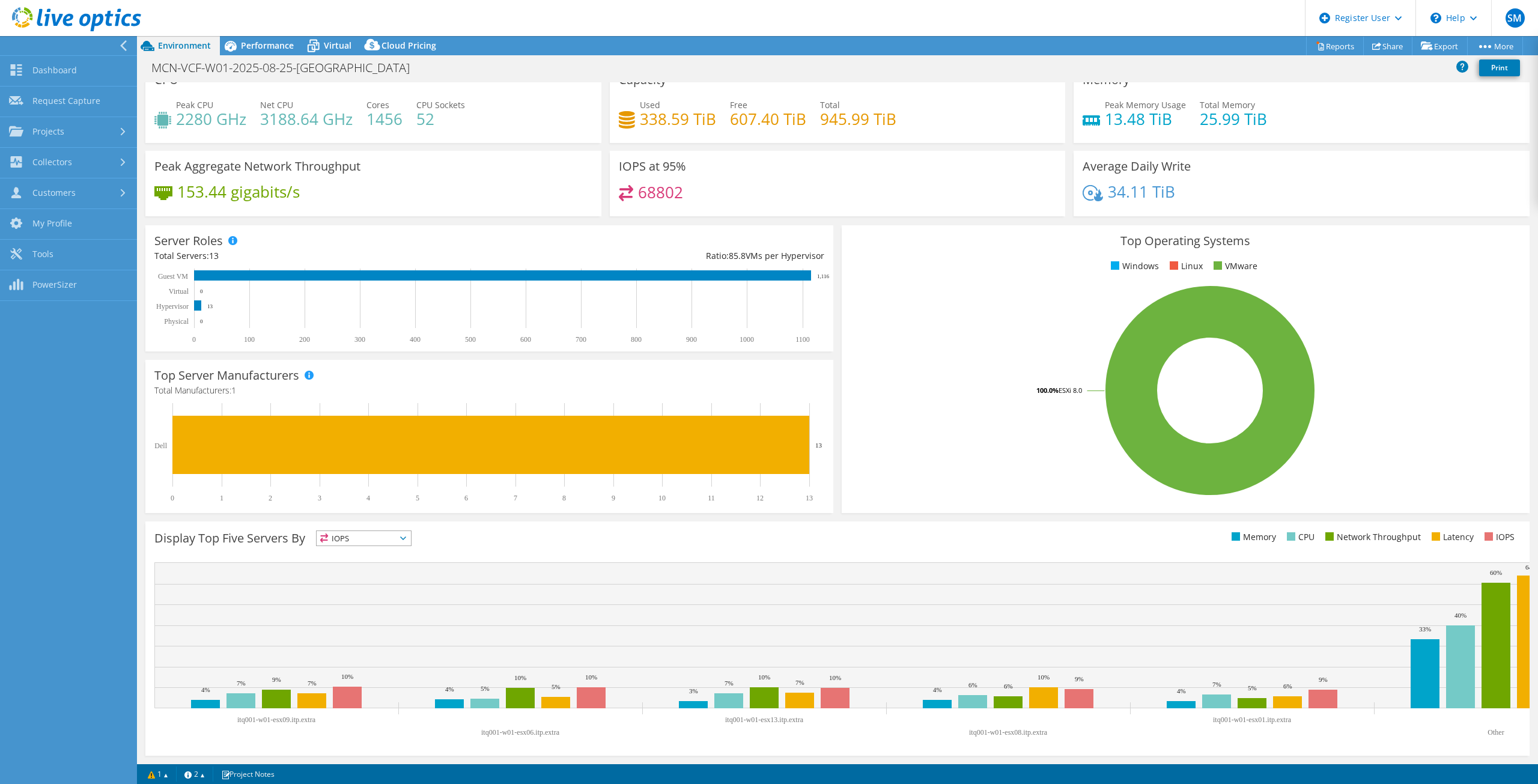
click at [248, 34] on header "SM Dell User Said Mourro Said.Mourro@dell.com Dell My Profile Log Out \n Help E…" at bounding box center [769, 18] width 1538 height 36
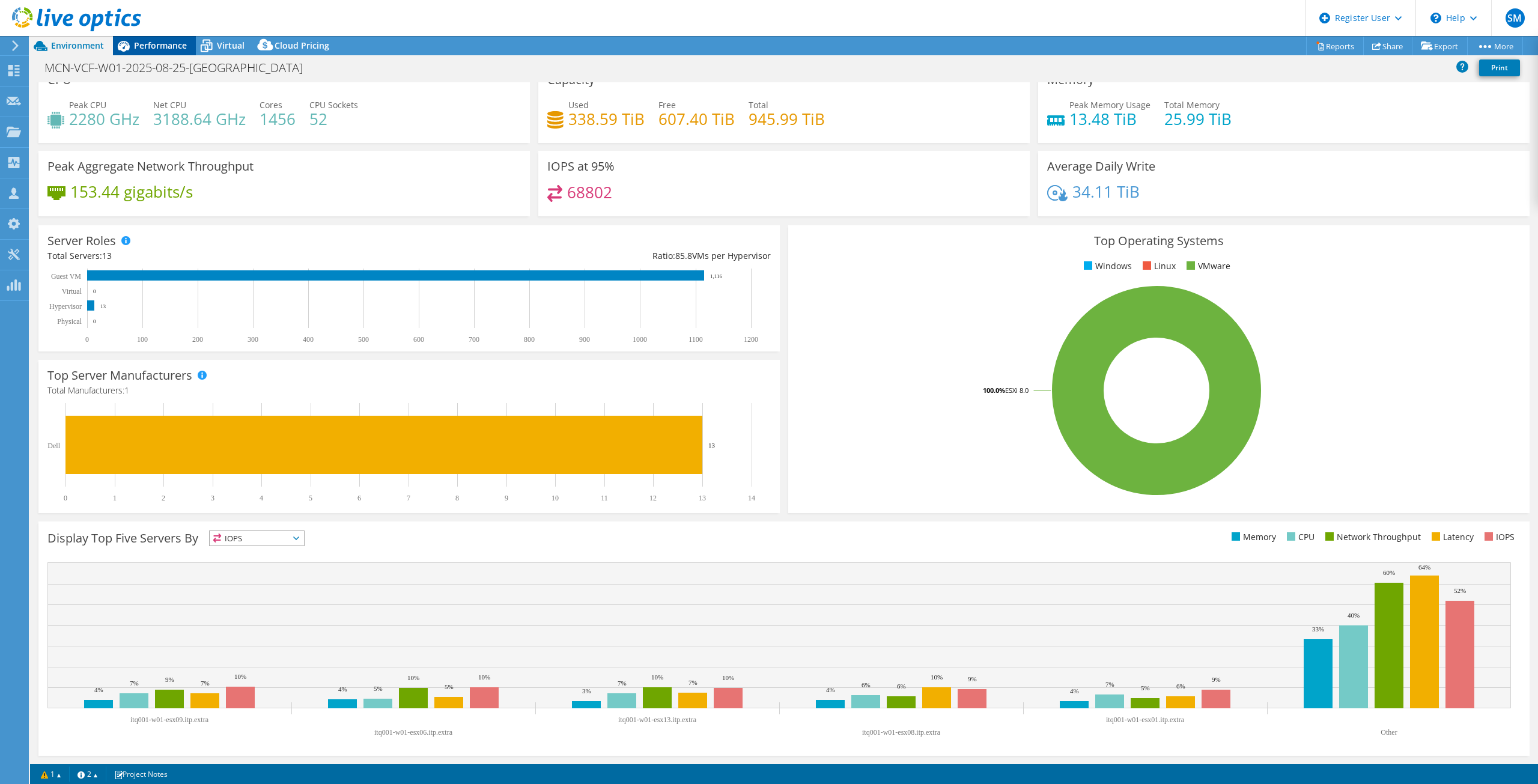
click at [167, 44] on span "Performance" at bounding box center [160, 45] width 53 height 11
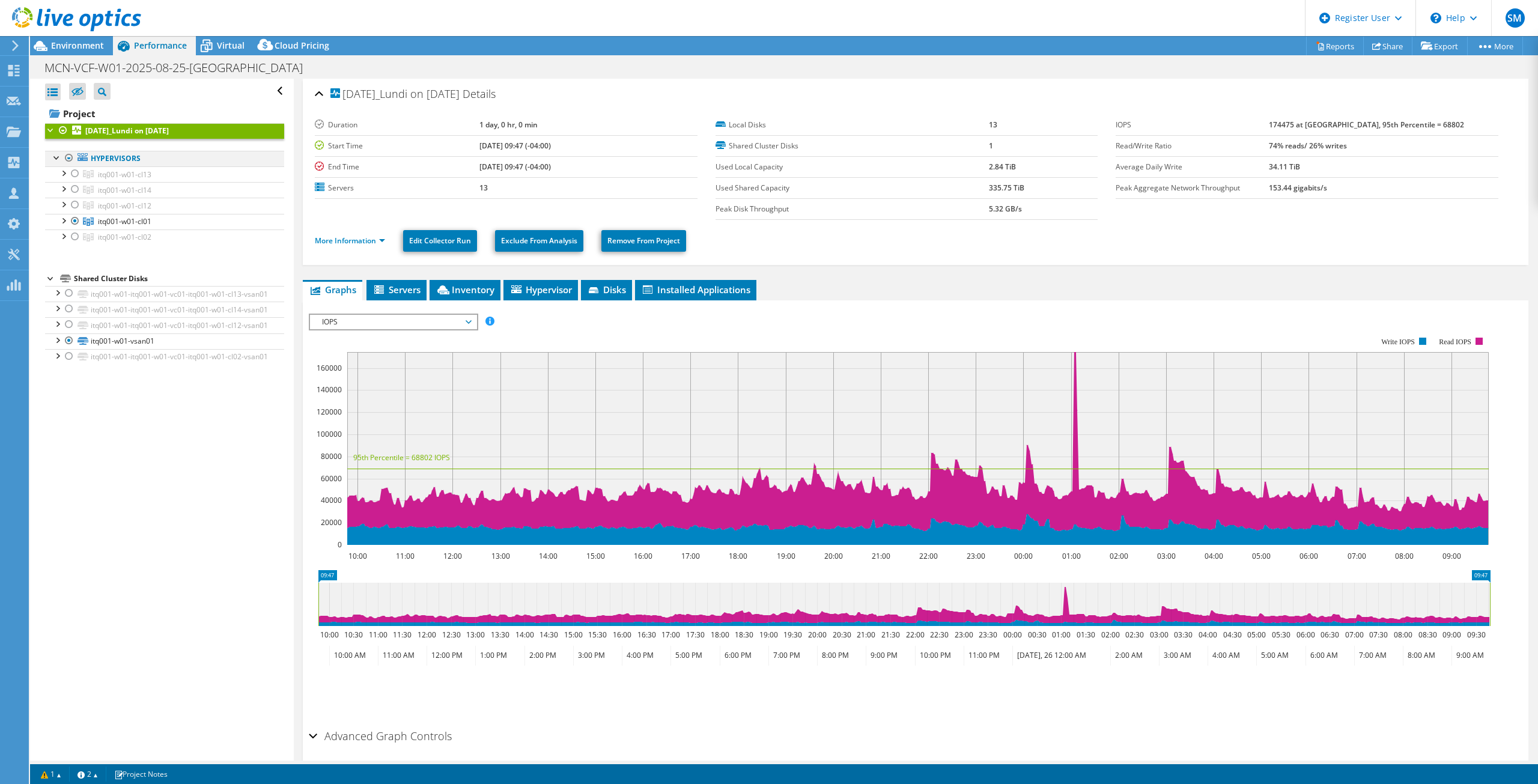
click at [65, 162] on div at bounding box center [69, 158] width 12 height 14
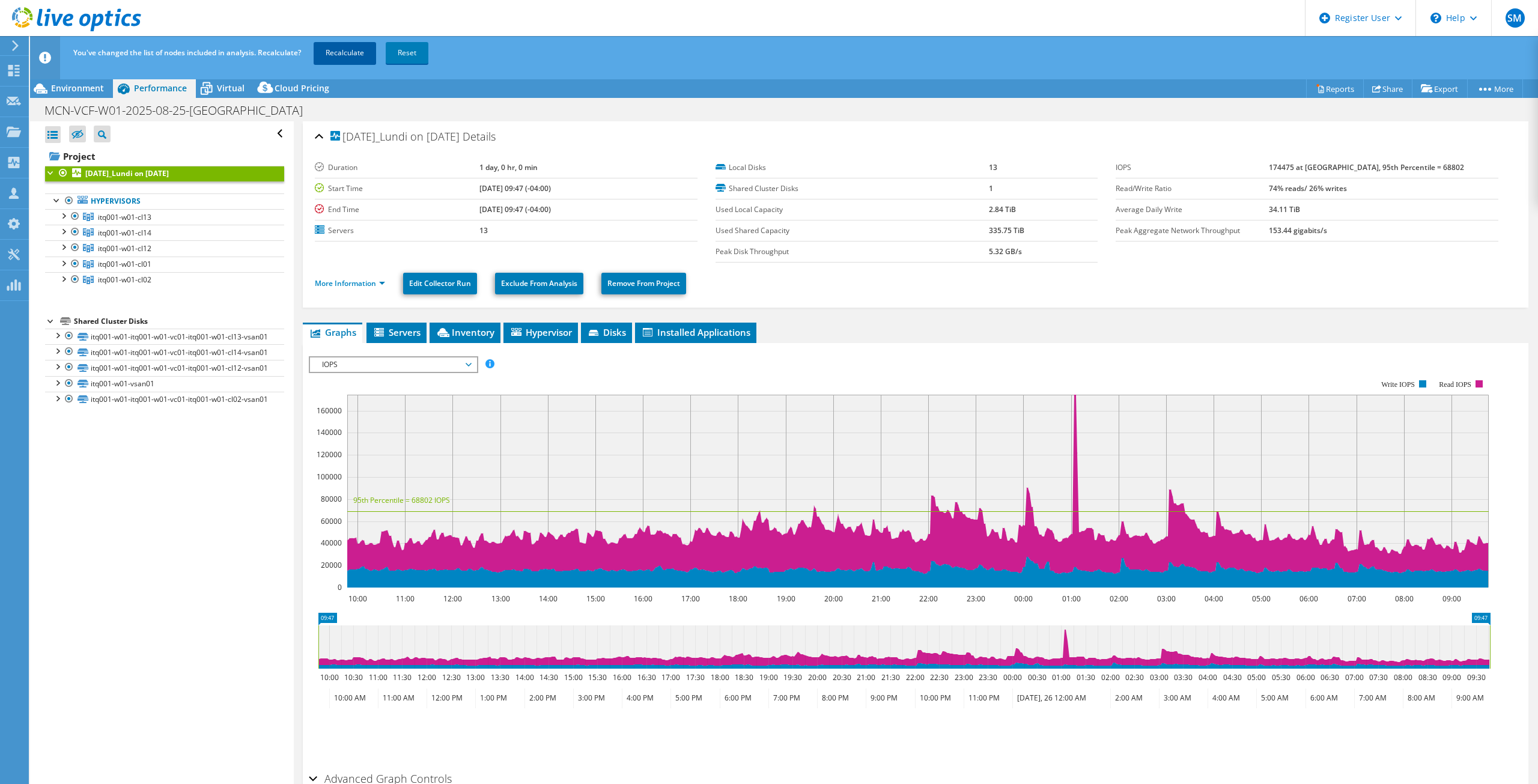
click at [348, 50] on link "Recalculate" at bounding box center [345, 53] width 62 height 21
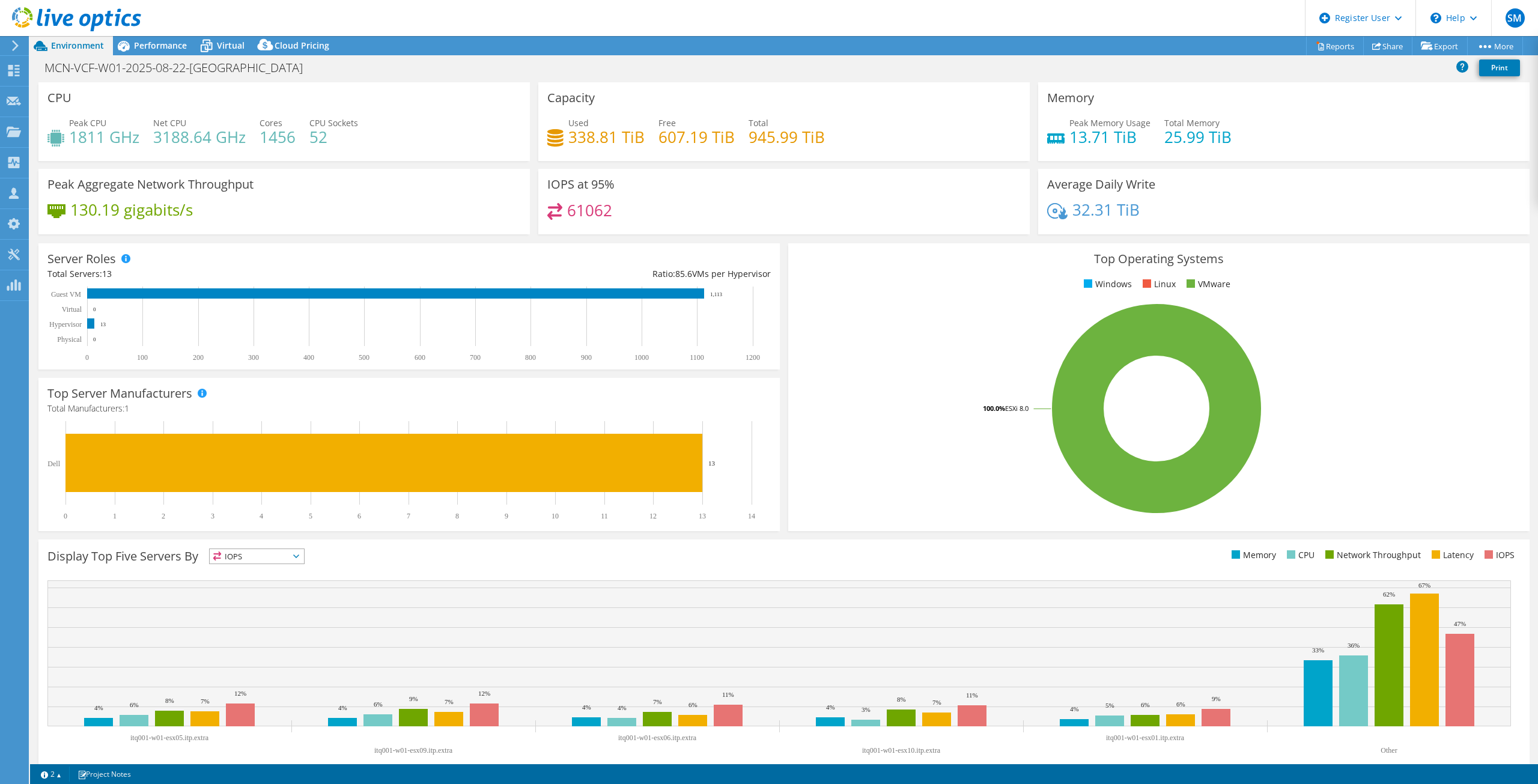
select select "USD"
